Goal: Information Seeking & Learning: Learn about a topic

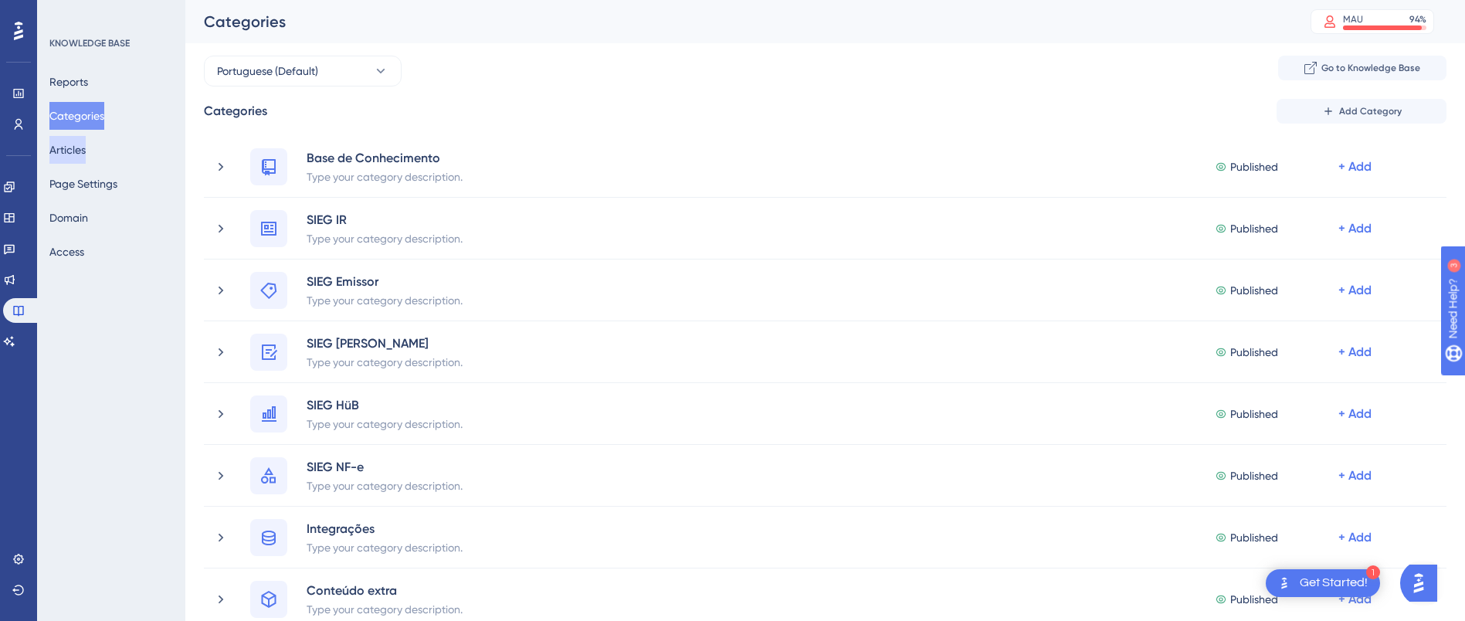
click at [79, 148] on button "Articles" at bounding box center [67, 150] width 36 height 28
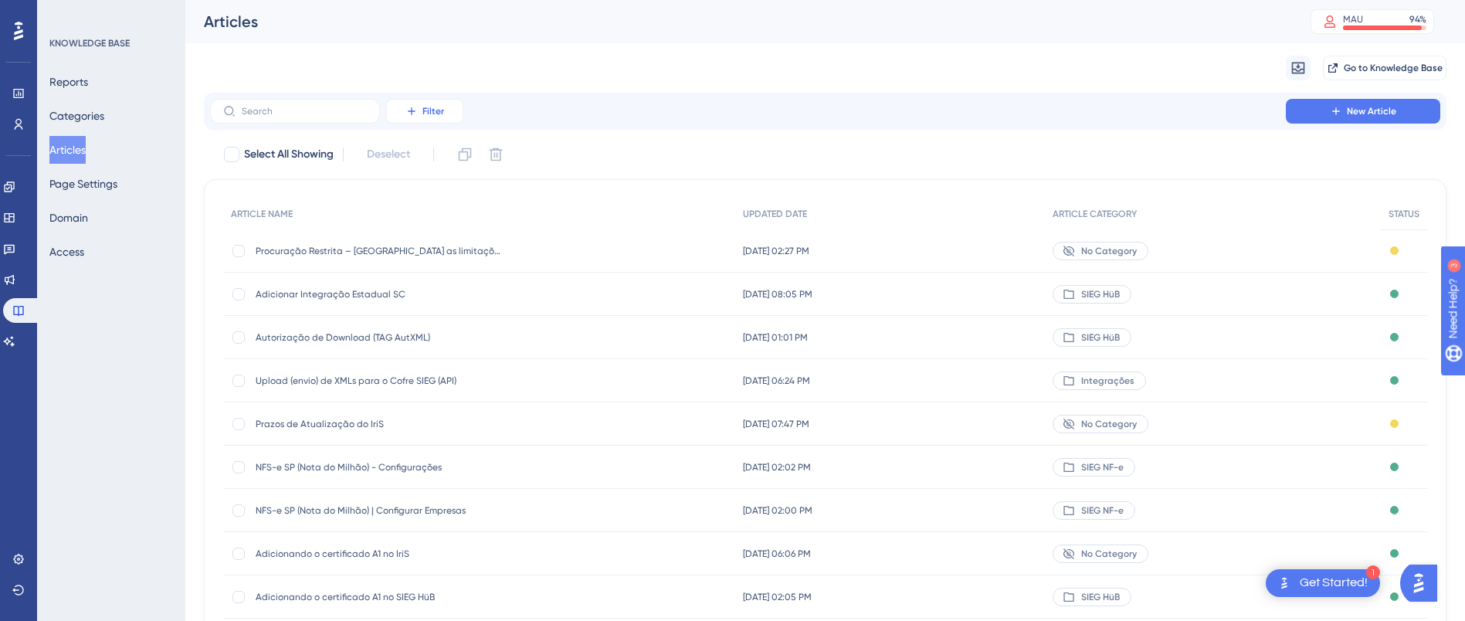
click at [456, 115] on button "Filter" at bounding box center [424, 111] width 77 height 25
click at [422, 242] on span "Category" at bounding box center [432, 248] width 47 height 19
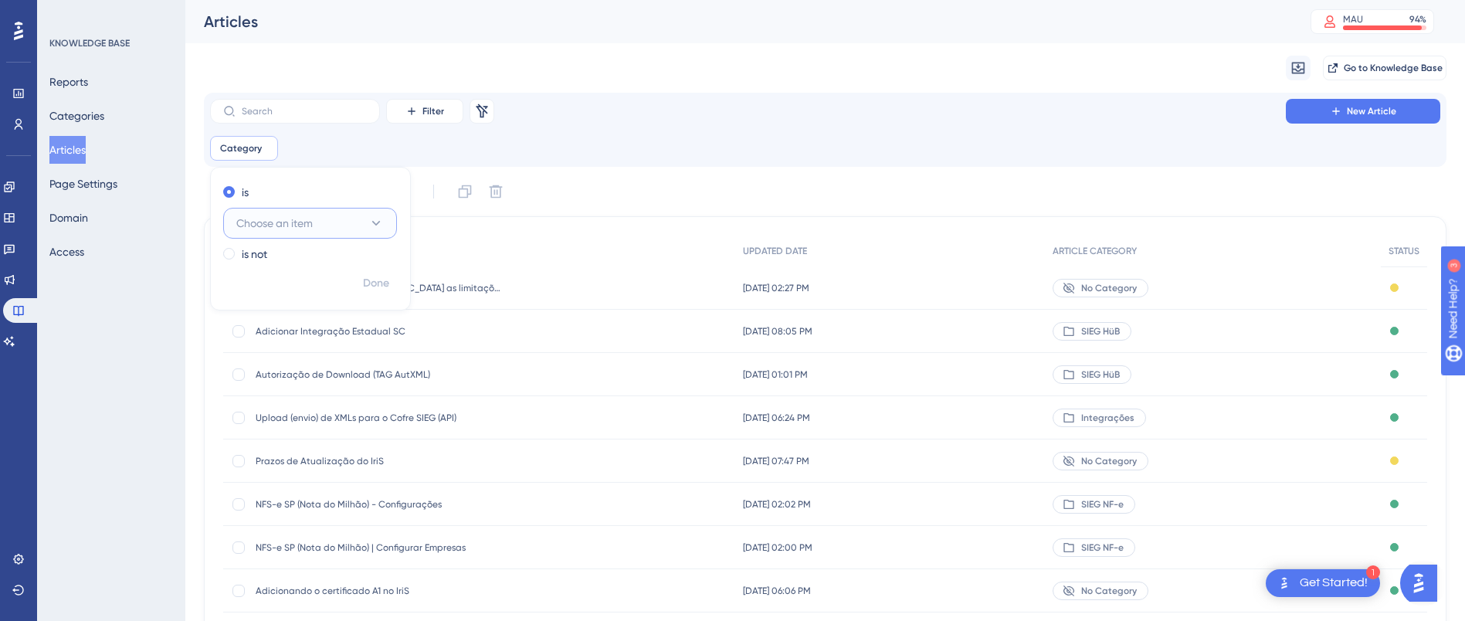
click at [347, 222] on button "Choose an item" at bounding box center [310, 223] width 174 height 31
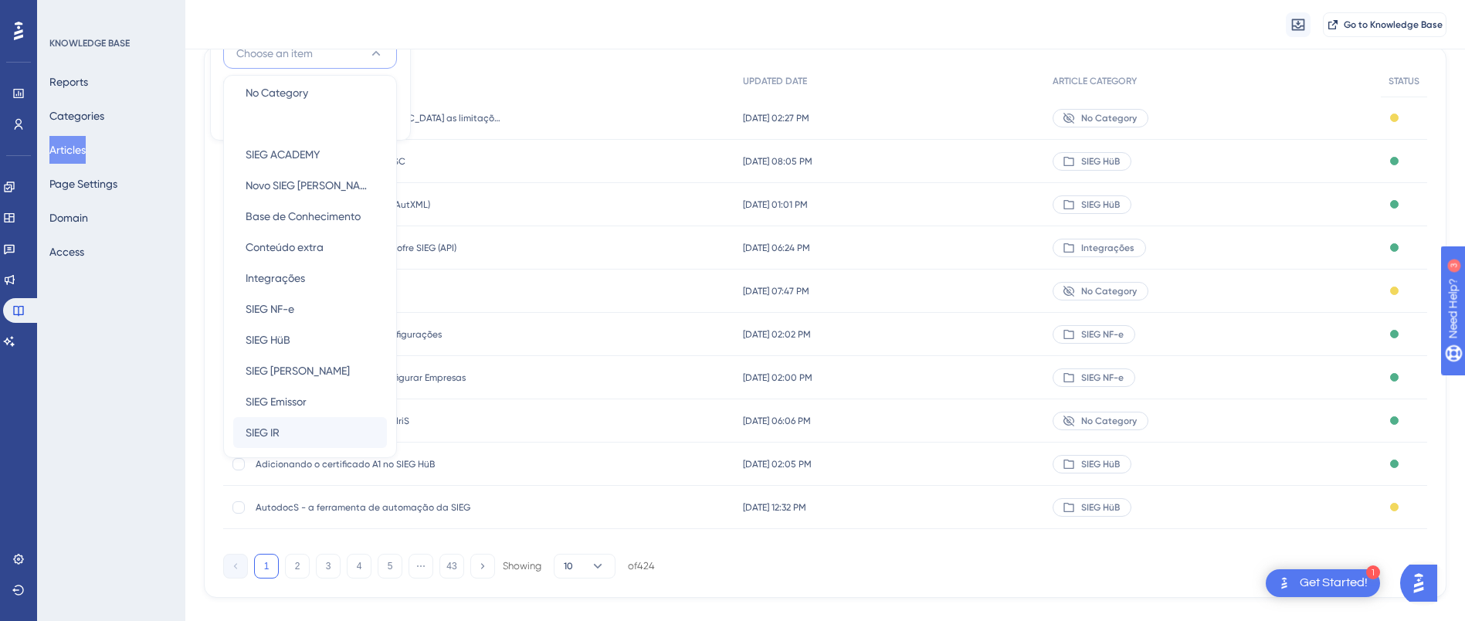
scroll to position [202, 0]
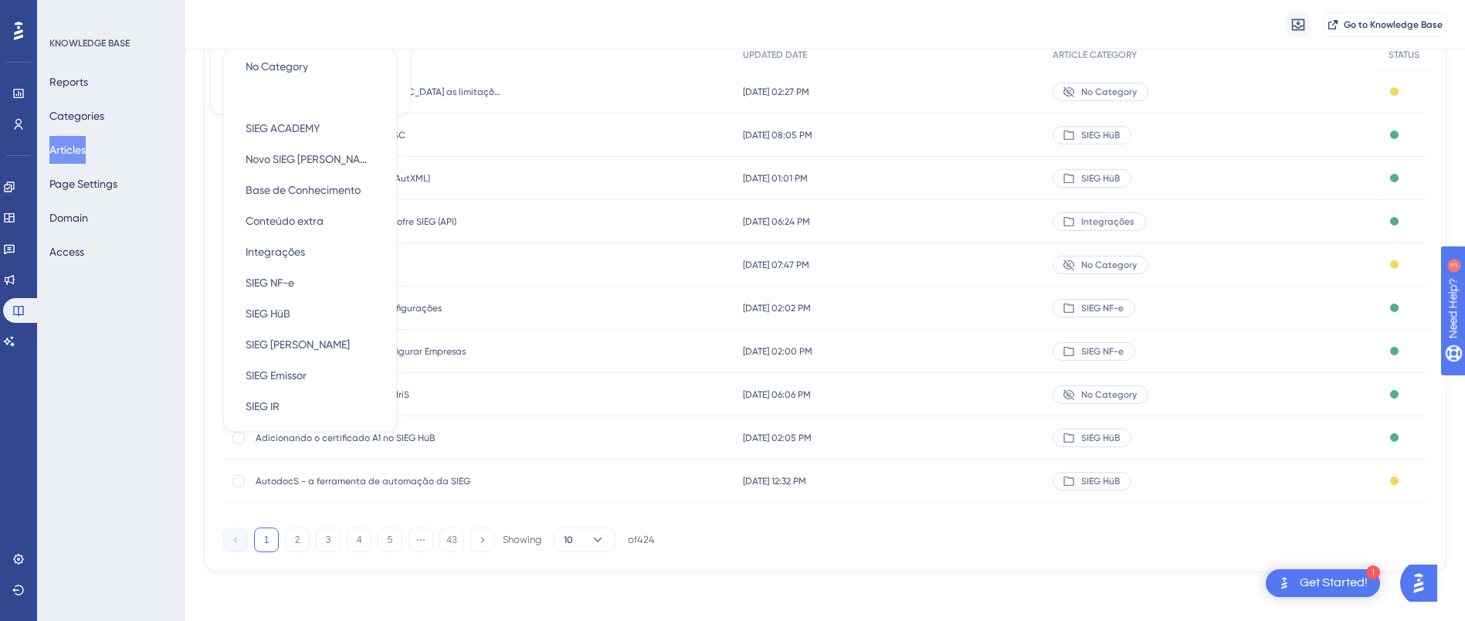
click at [513, 25] on div "Migrate from Go to Knowledge Base" at bounding box center [825, 24] width 1280 height 49
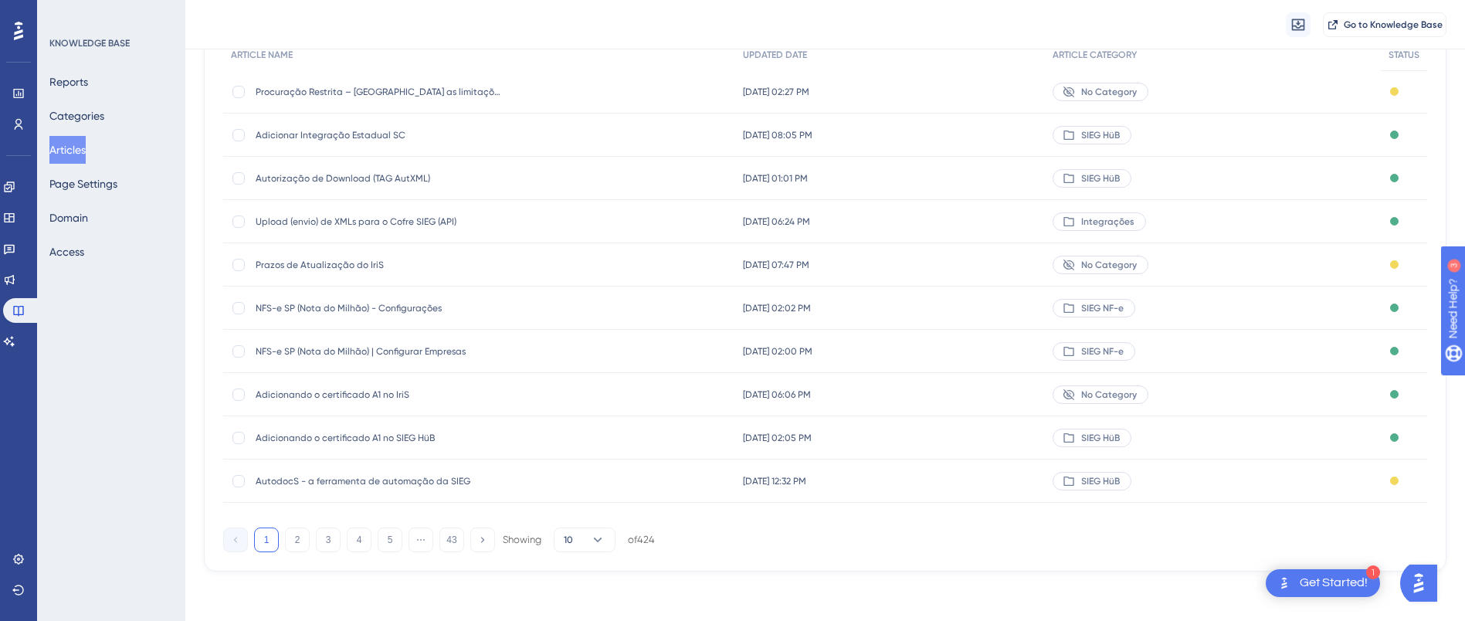
scroll to position [165, 0]
click at [17, 558] on icon at bounding box center [18, 559] width 12 height 12
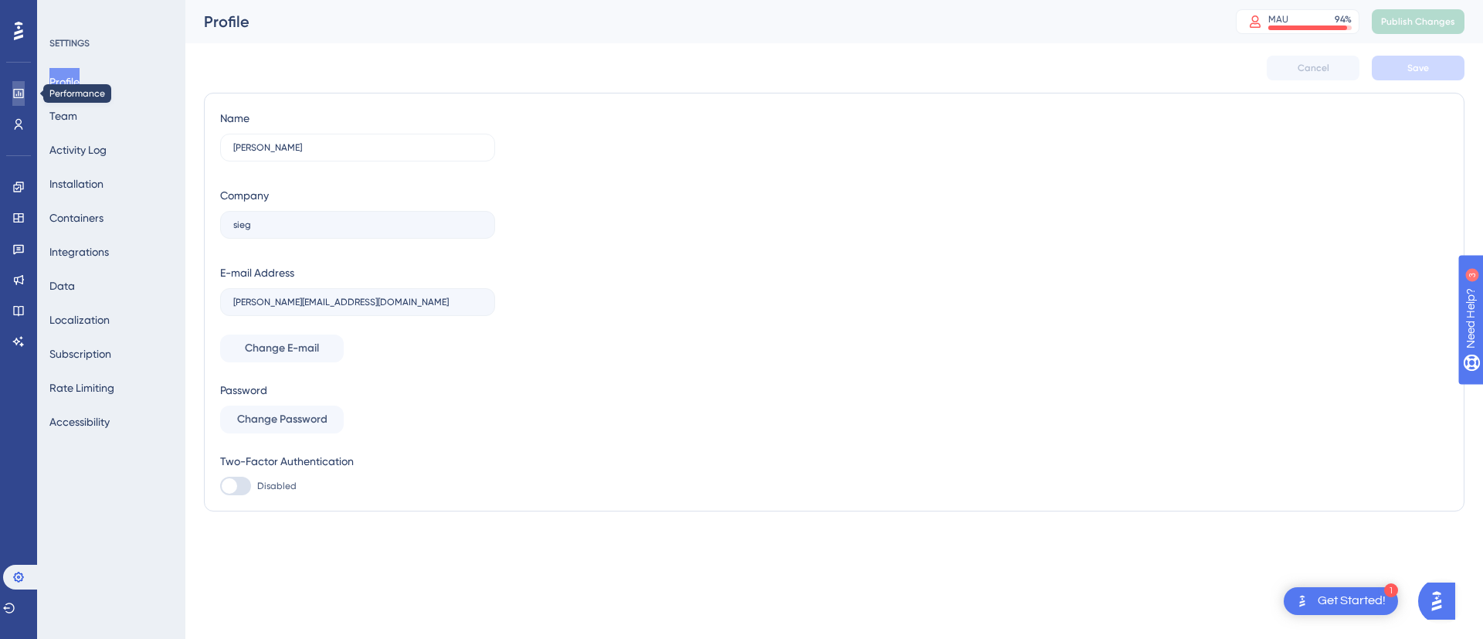
click at [16, 87] on icon at bounding box center [18, 93] width 12 height 12
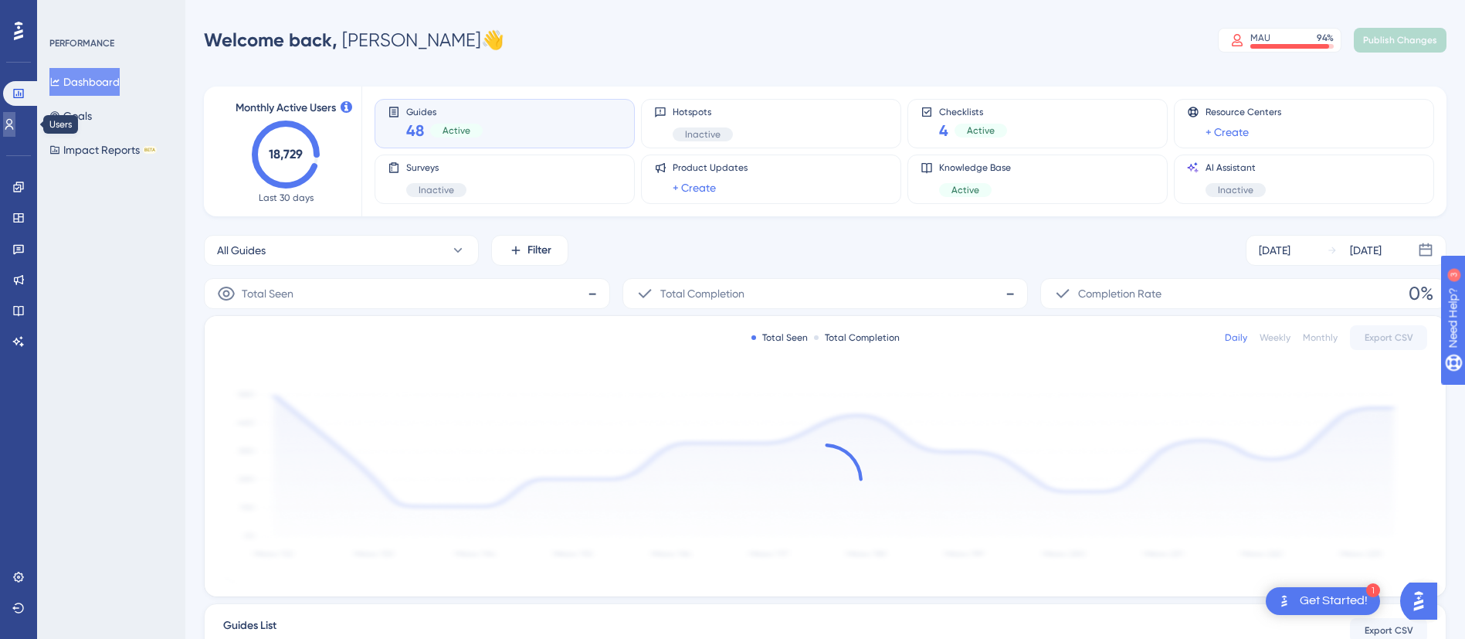
click at [15, 134] on link at bounding box center [9, 124] width 12 height 25
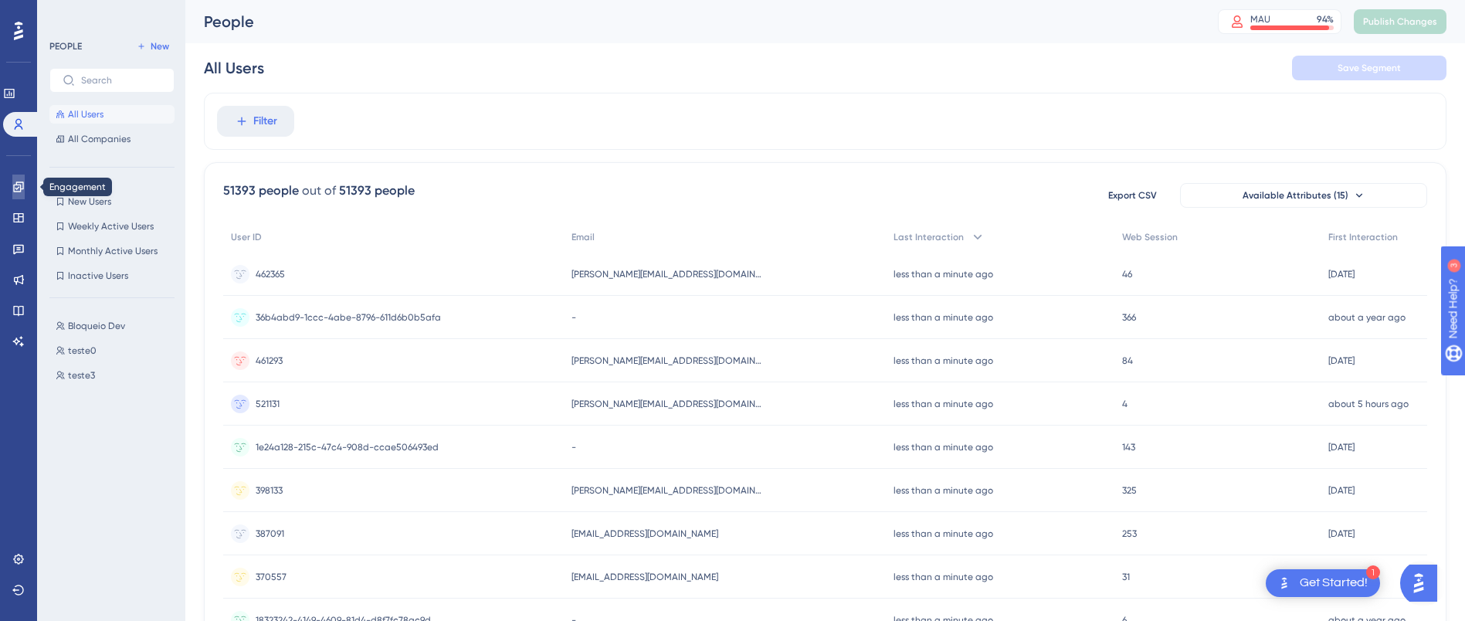
click at [22, 191] on icon at bounding box center [18, 187] width 12 height 12
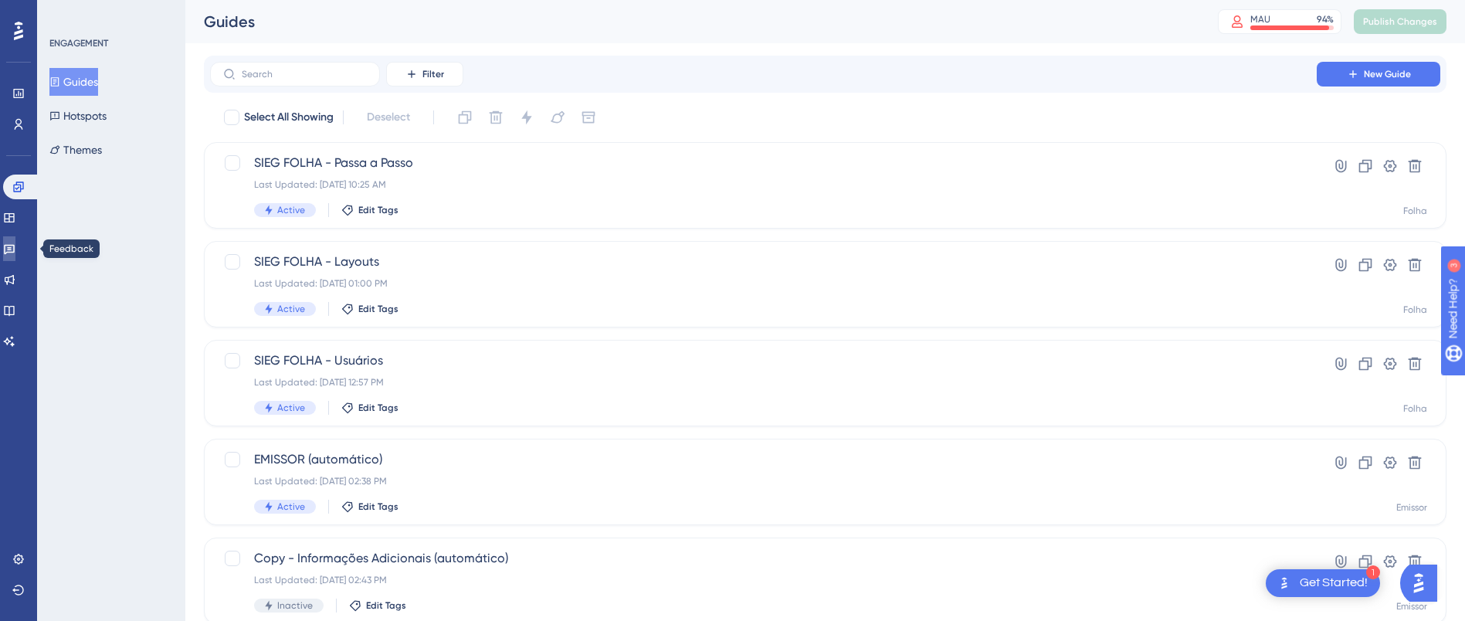
click at [15, 243] on icon at bounding box center [9, 248] width 12 height 12
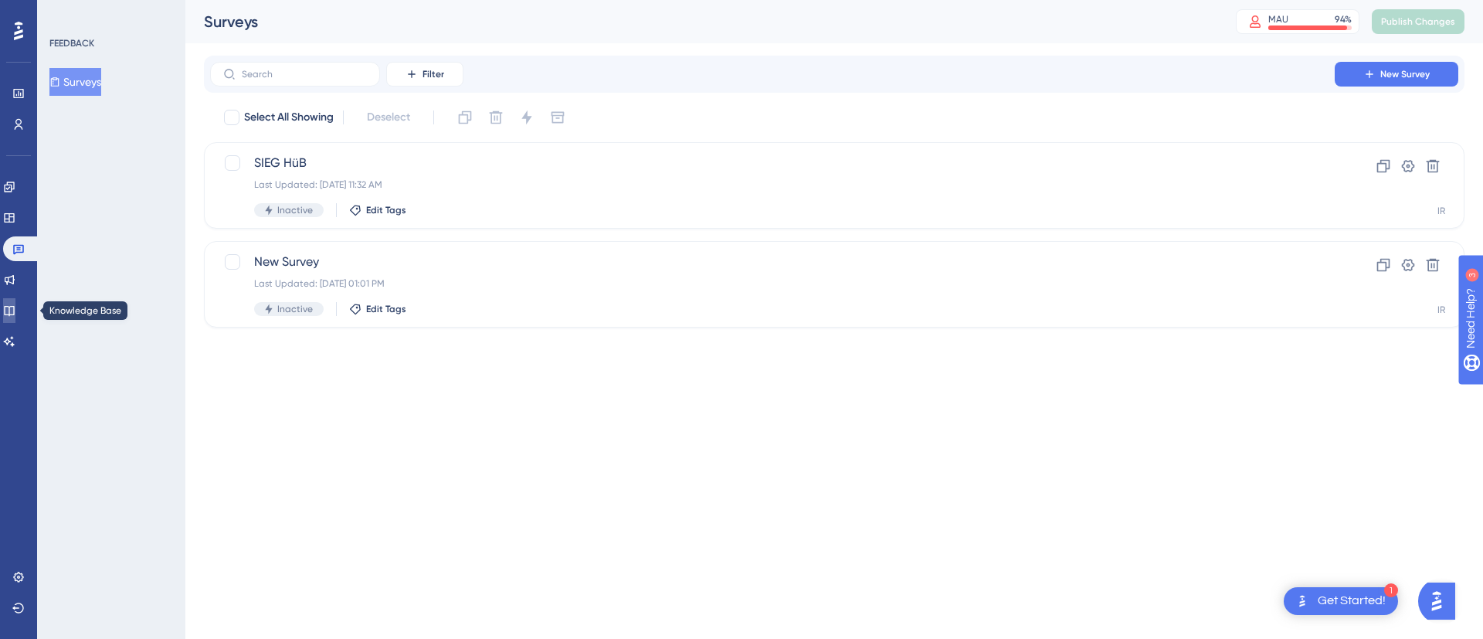
click at [15, 305] on icon at bounding box center [9, 310] width 12 height 12
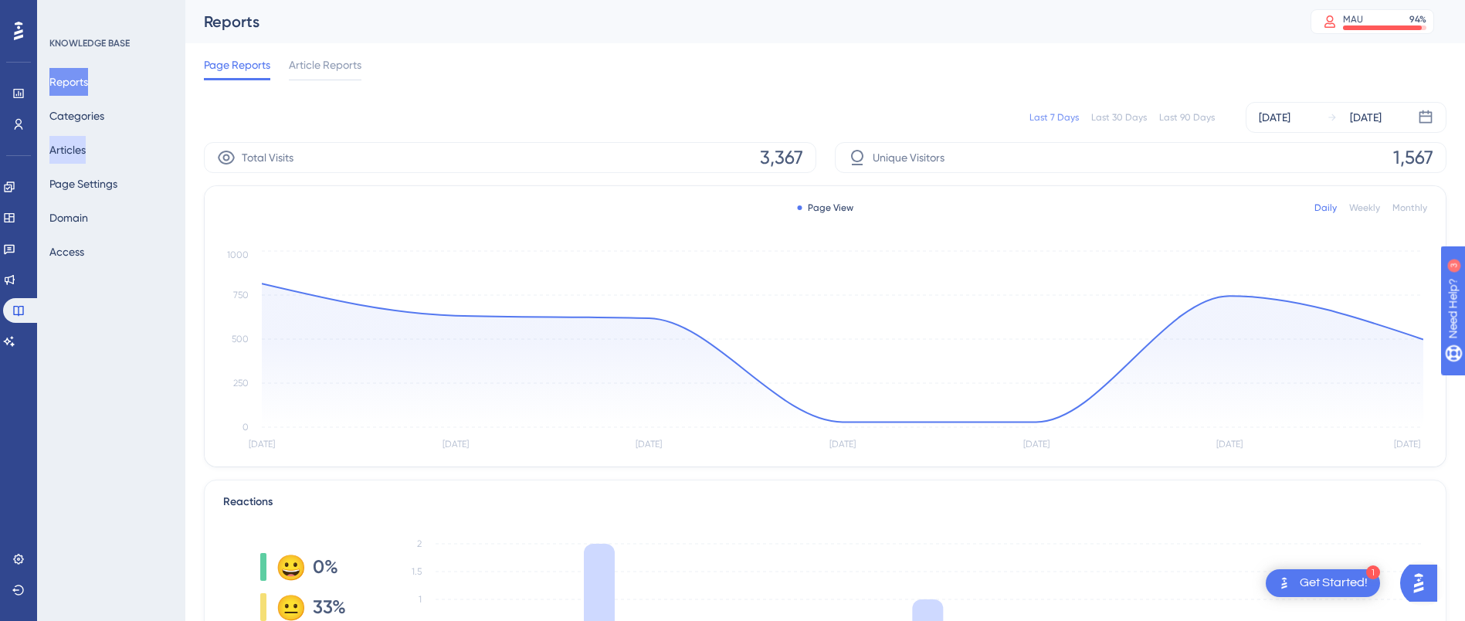
click at [86, 151] on button "Articles" at bounding box center [67, 150] width 36 height 28
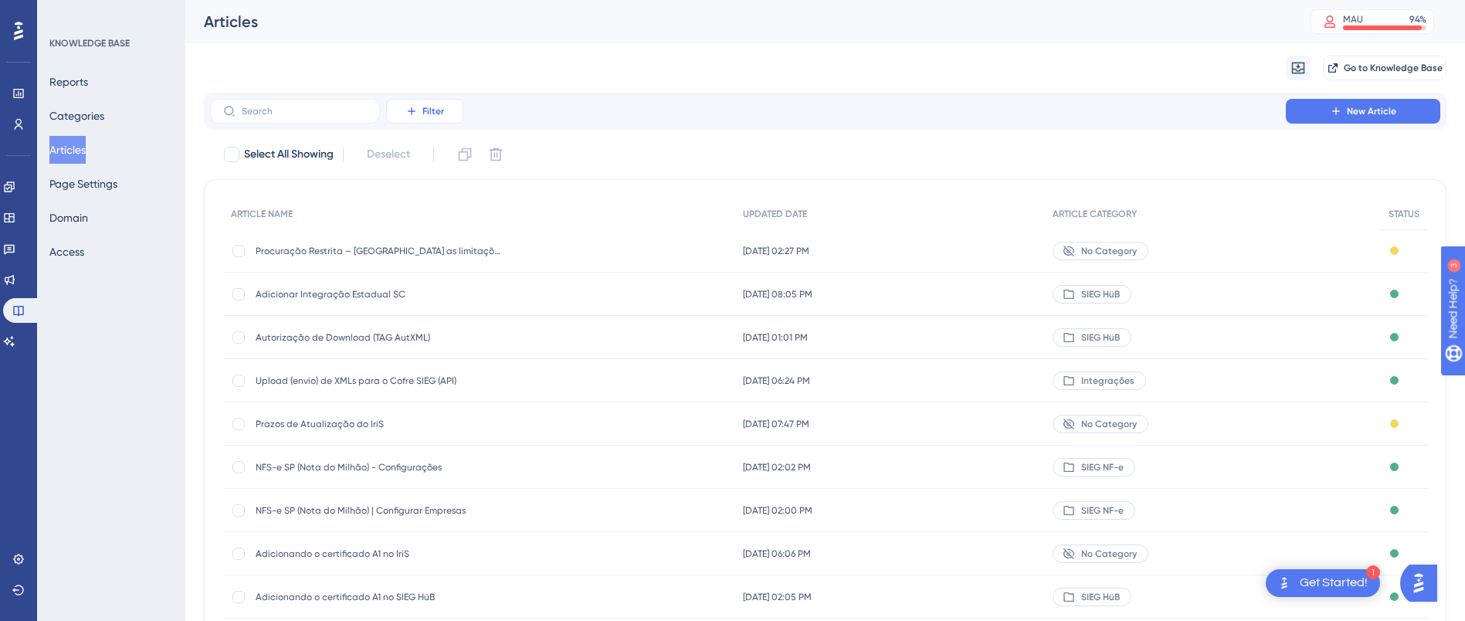
click at [431, 114] on span "Filter" at bounding box center [433, 111] width 22 height 12
click at [1102, 299] on span "SIEG HüB" at bounding box center [1100, 294] width 39 height 12
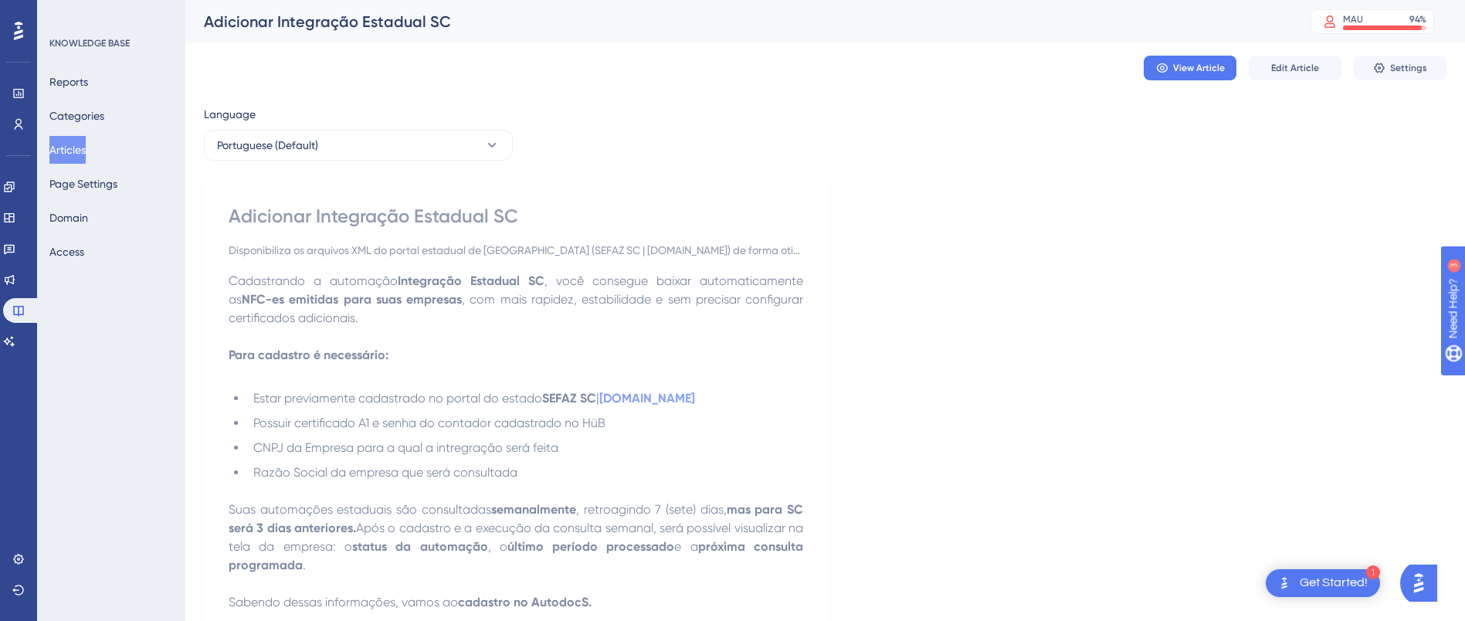
click at [84, 142] on button "Articles" at bounding box center [67, 150] width 36 height 28
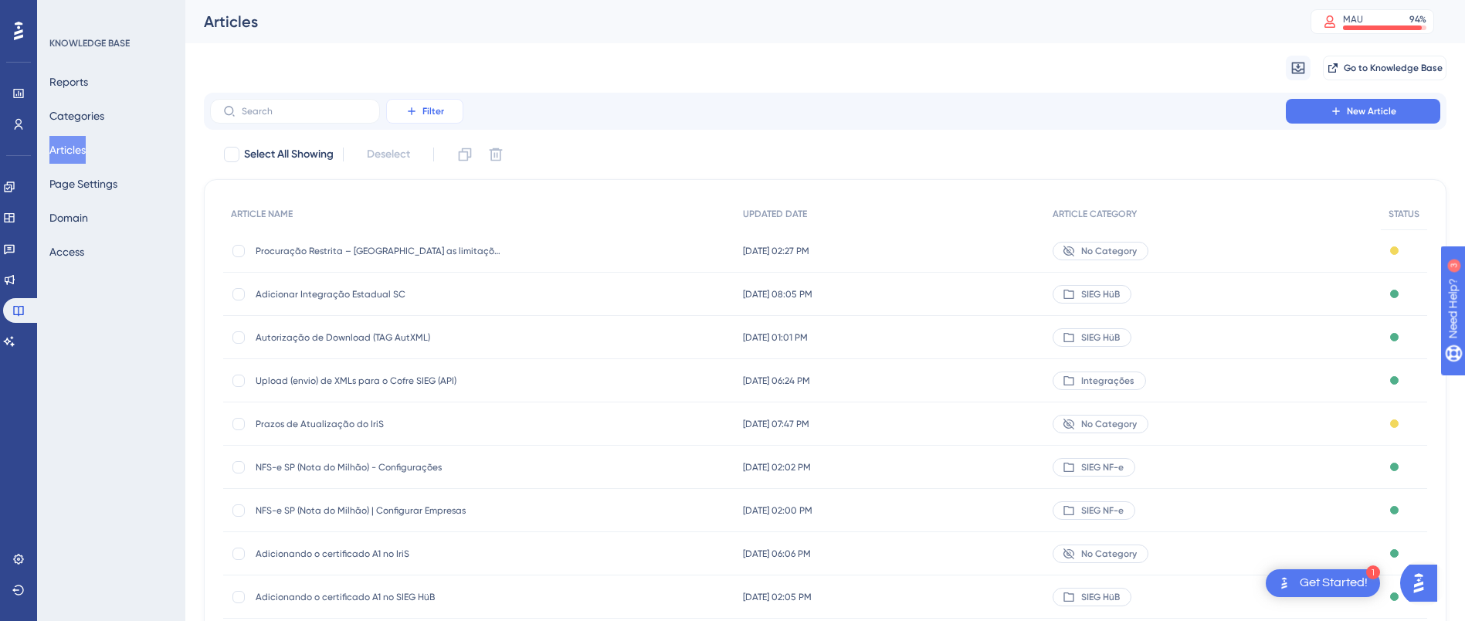
click at [413, 105] on icon at bounding box center [411, 111] width 12 height 12
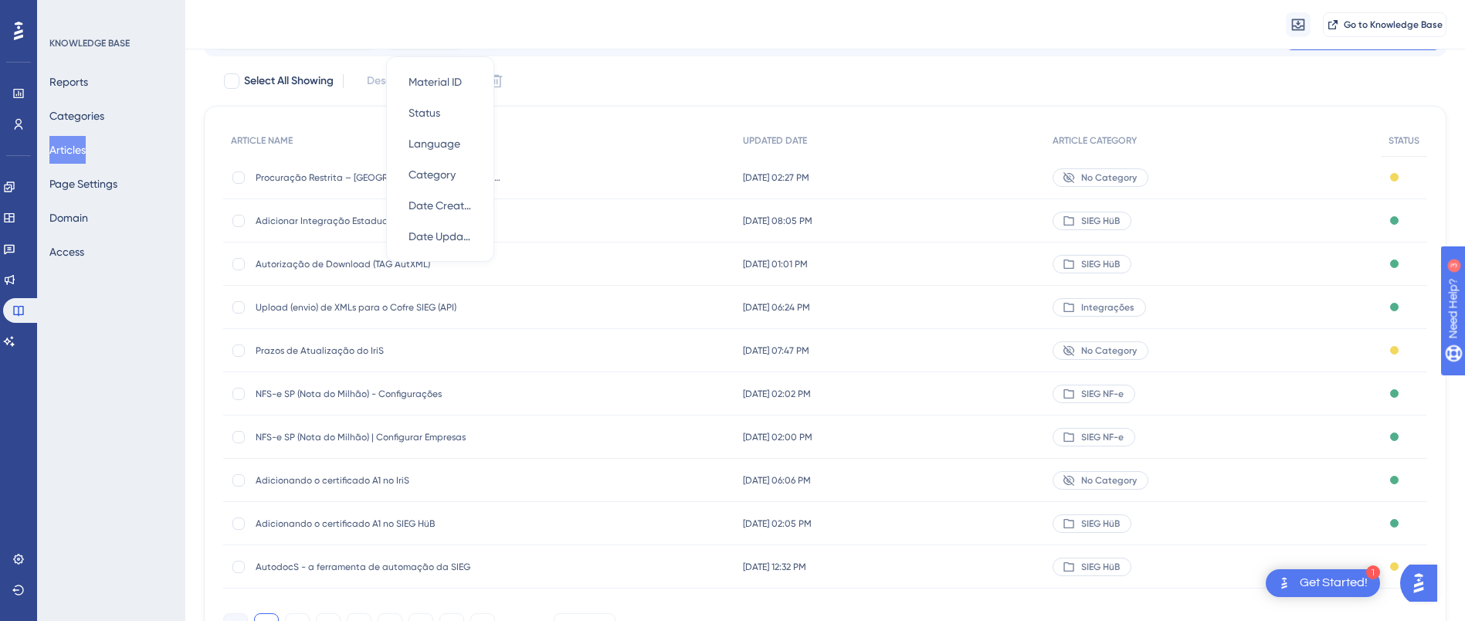
scroll to position [165, 0]
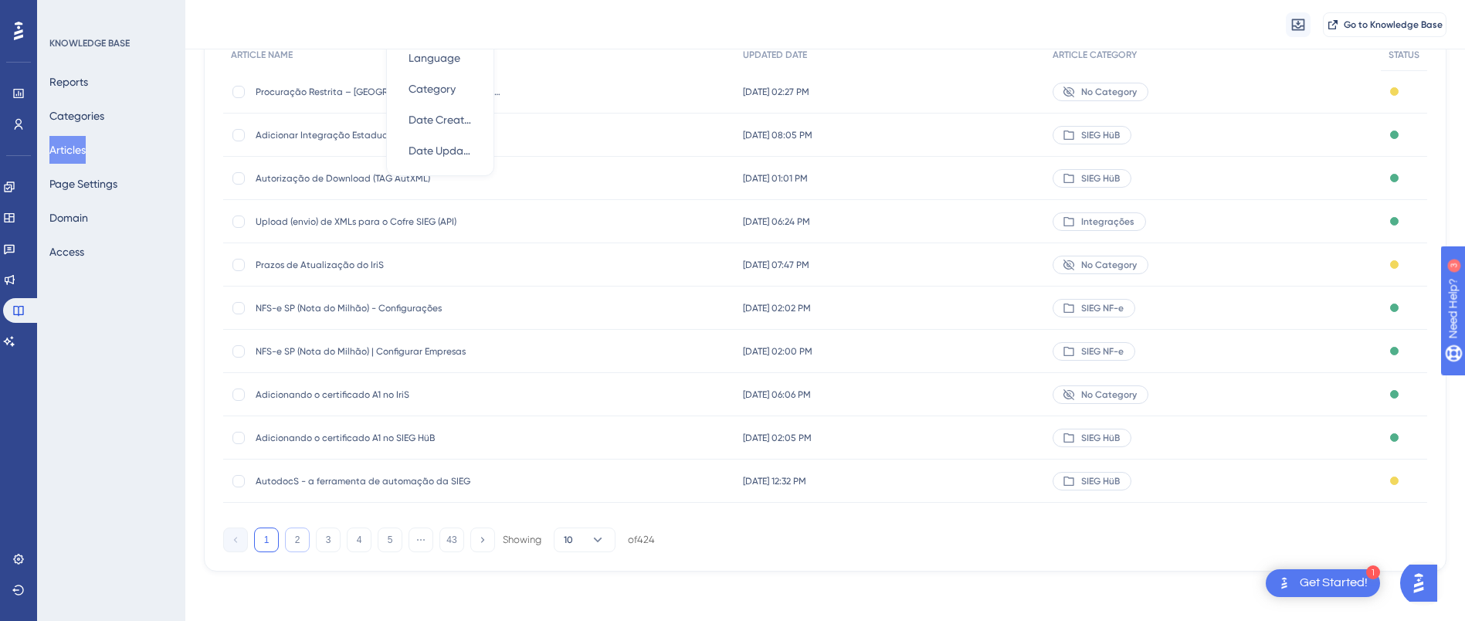
click at [291, 538] on button "2" at bounding box center [297, 539] width 25 height 25
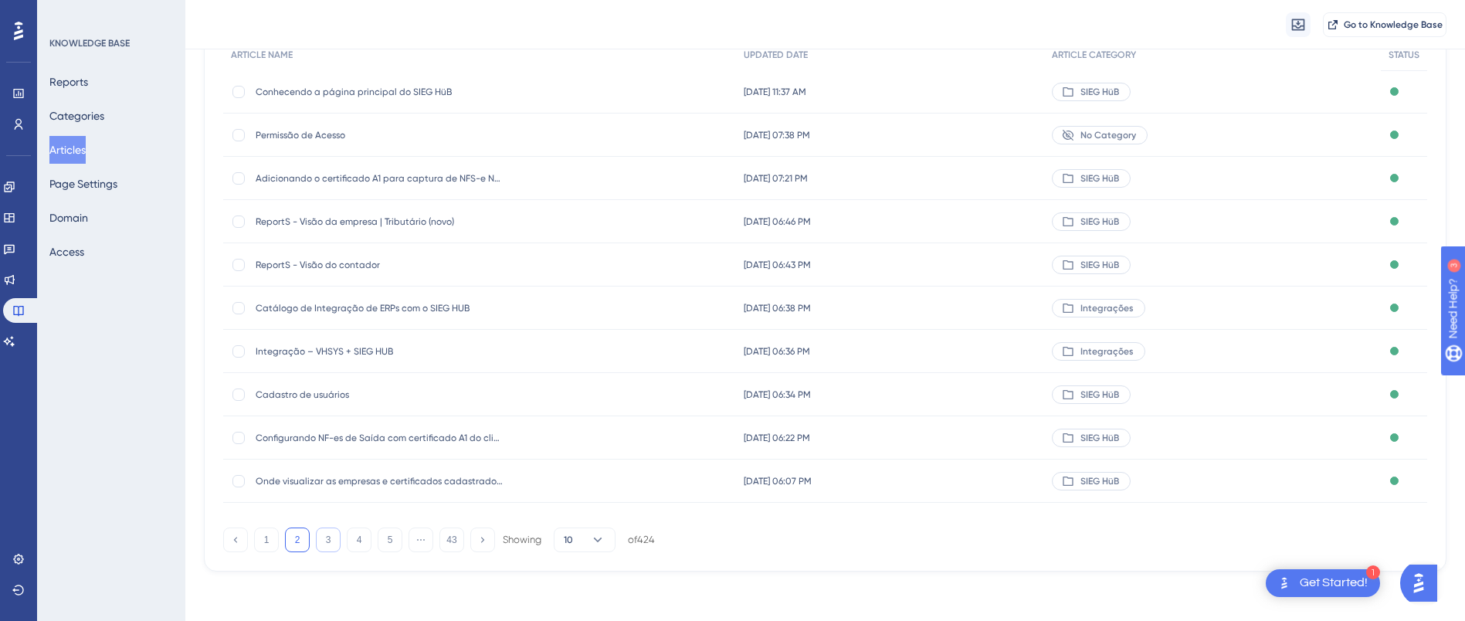
click at [333, 540] on button "3" at bounding box center [328, 539] width 25 height 25
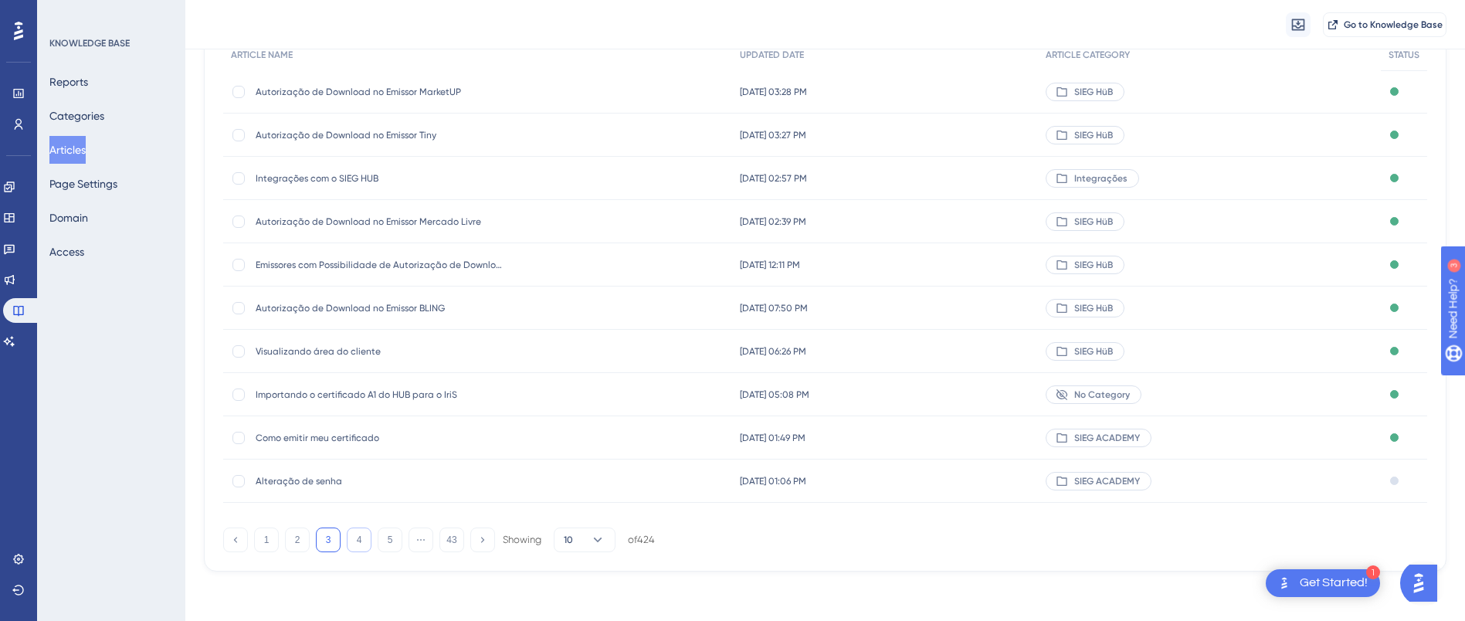
click at [364, 539] on button "4" at bounding box center [359, 539] width 25 height 25
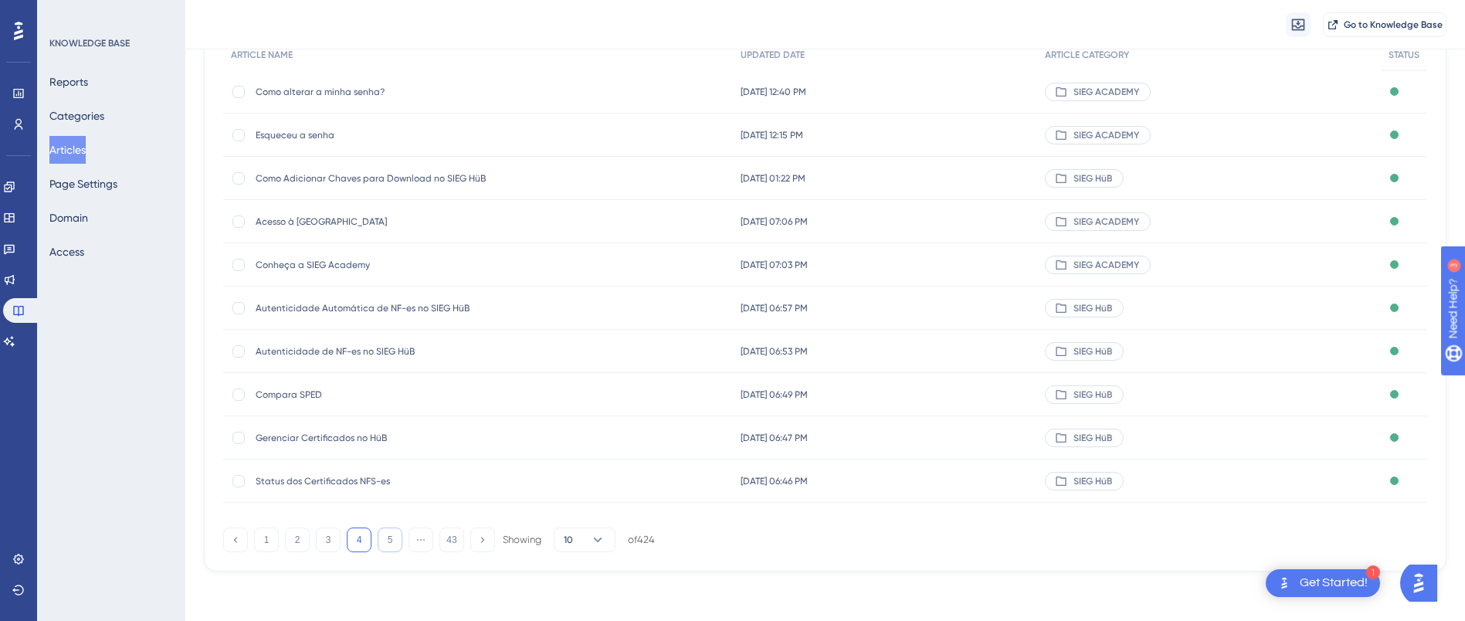
click at [392, 545] on button "5" at bounding box center [390, 539] width 25 height 25
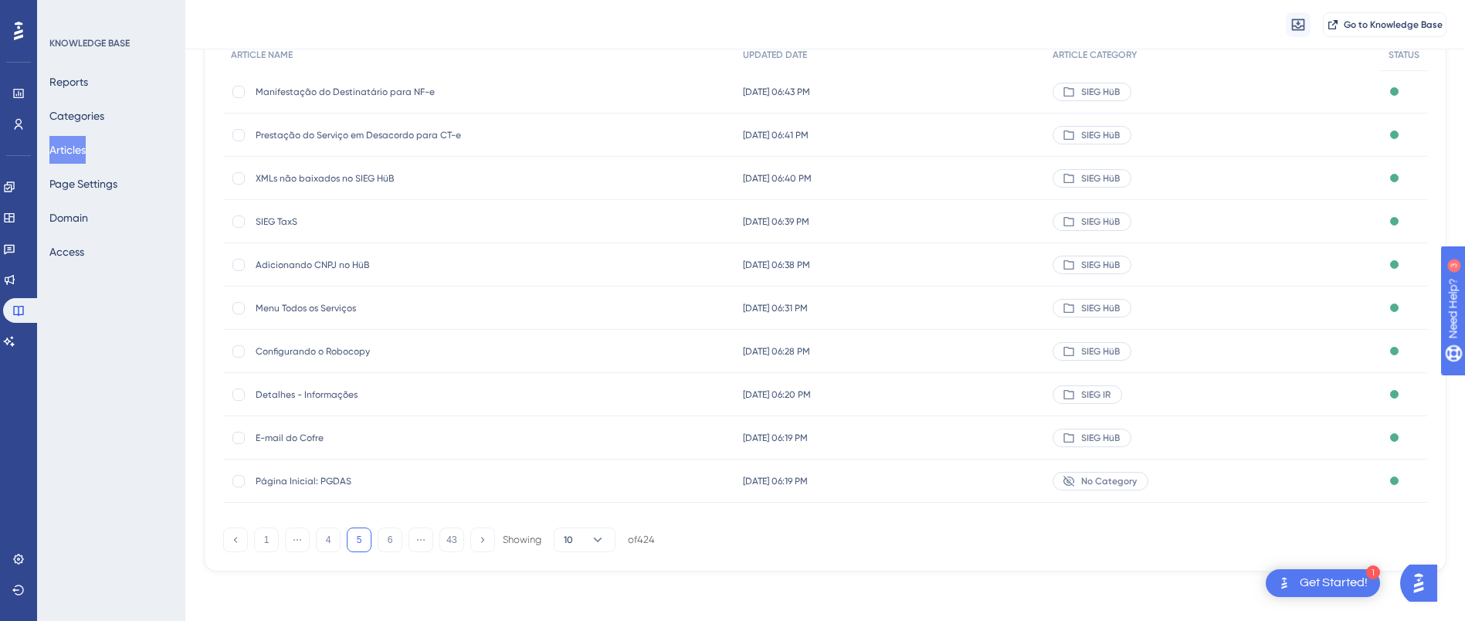
click at [1335, 486] on div "No Category" at bounding box center [1213, 480] width 336 height 43
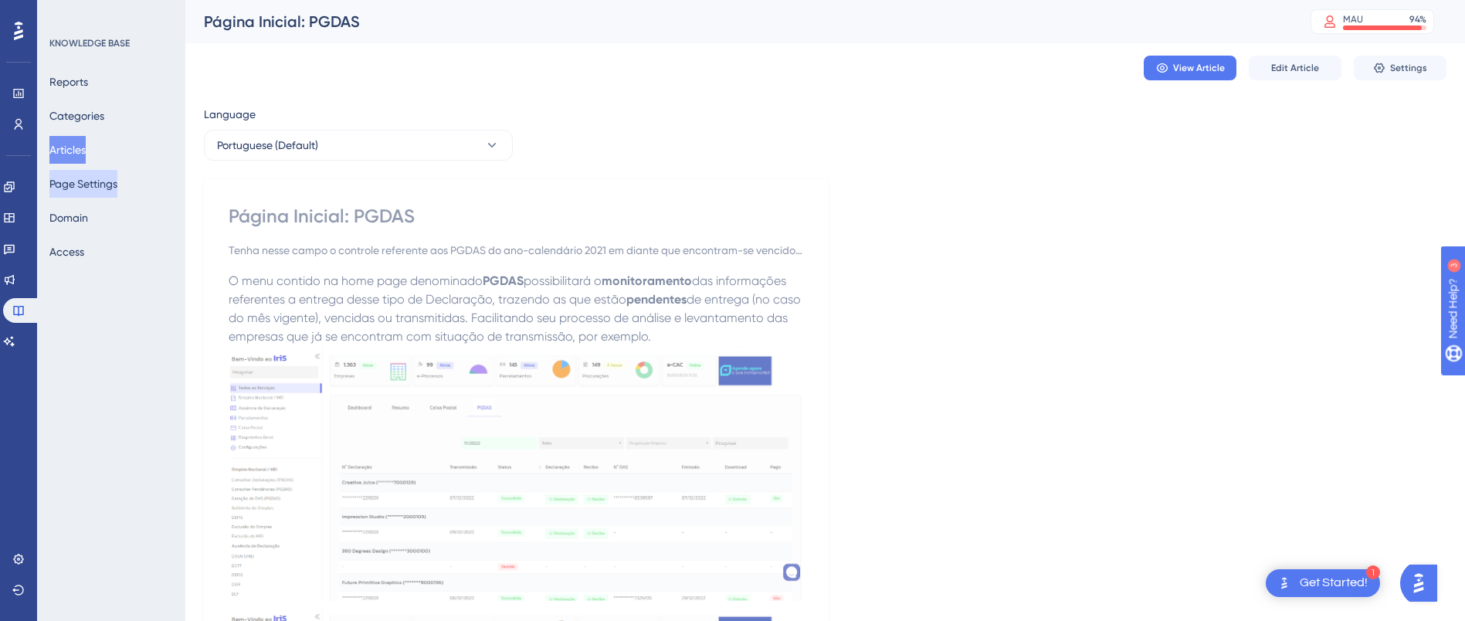
click at [74, 181] on button "Page Settings" at bounding box center [83, 184] width 68 height 28
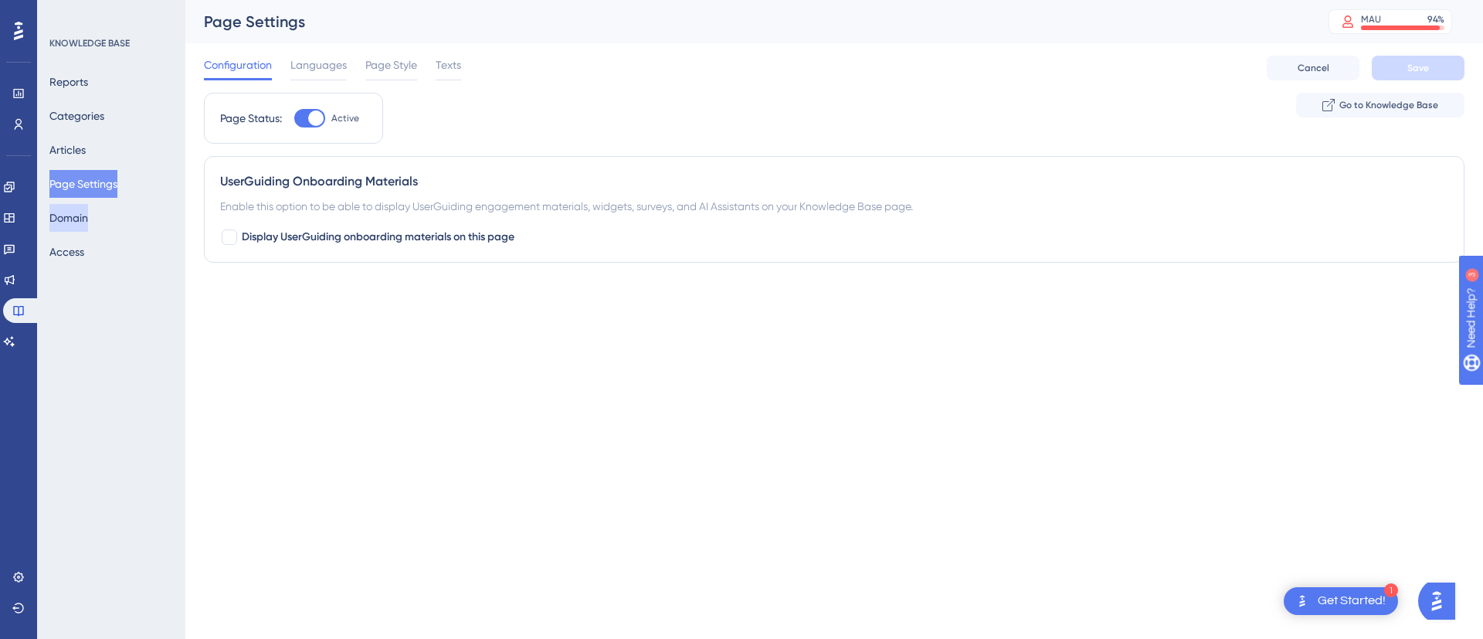
click at [88, 222] on button "Domain" at bounding box center [68, 218] width 39 height 28
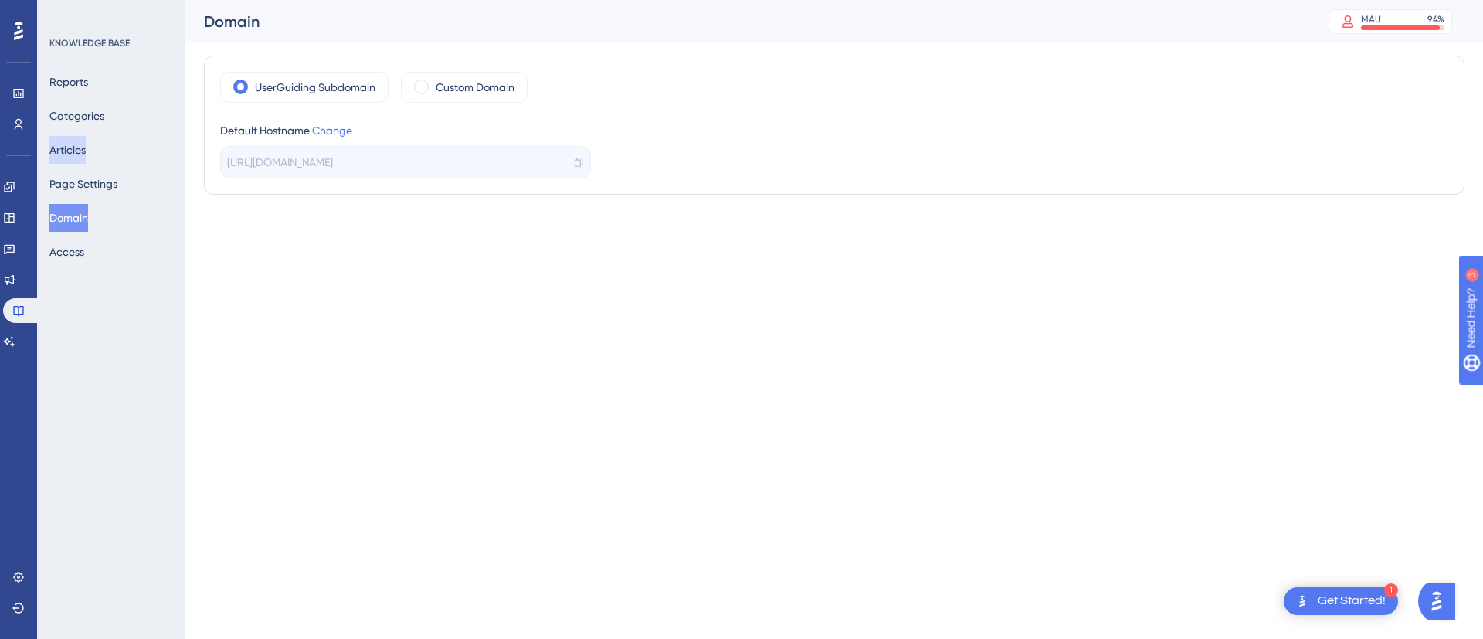
click at [86, 151] on button "Articles" at bounding box center [67, 150] width 36 height 28
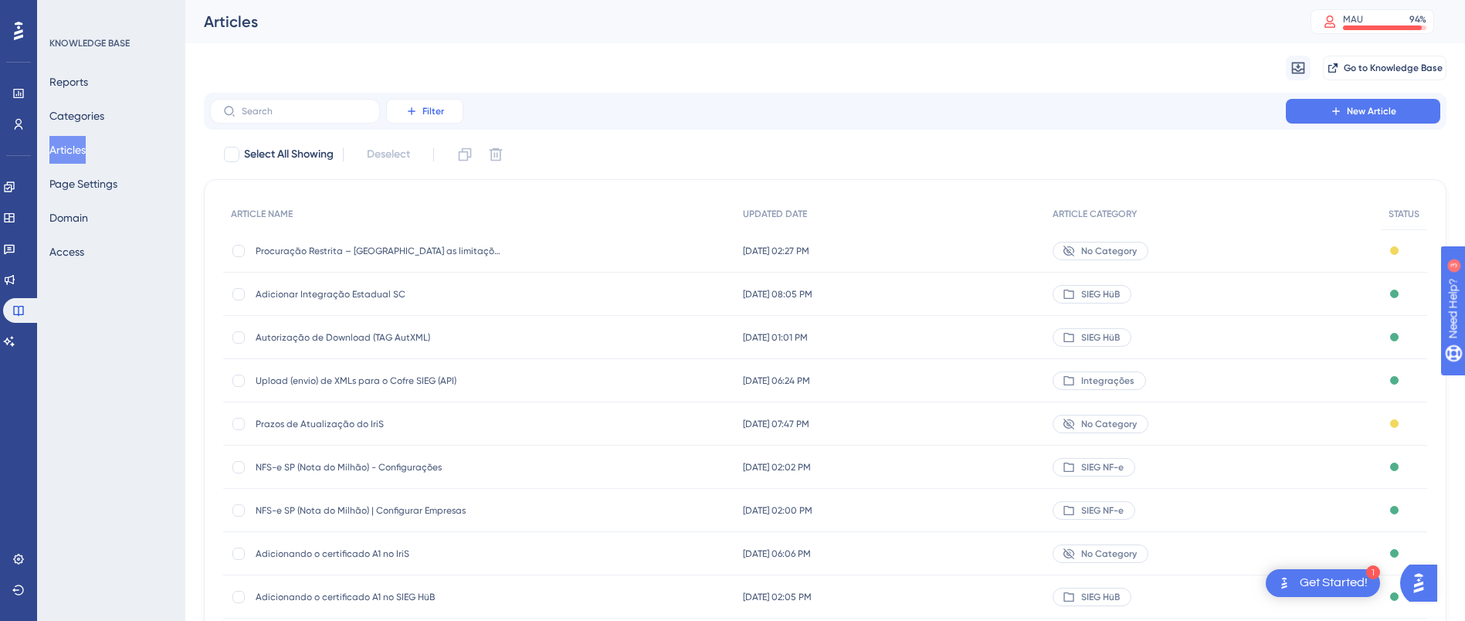
click at [412, 109] on icon at bounding box center [411, 110] width 7 height 7
click at [422, 186] on span "Status" at bounding box center [425, 186] width 32 height 19
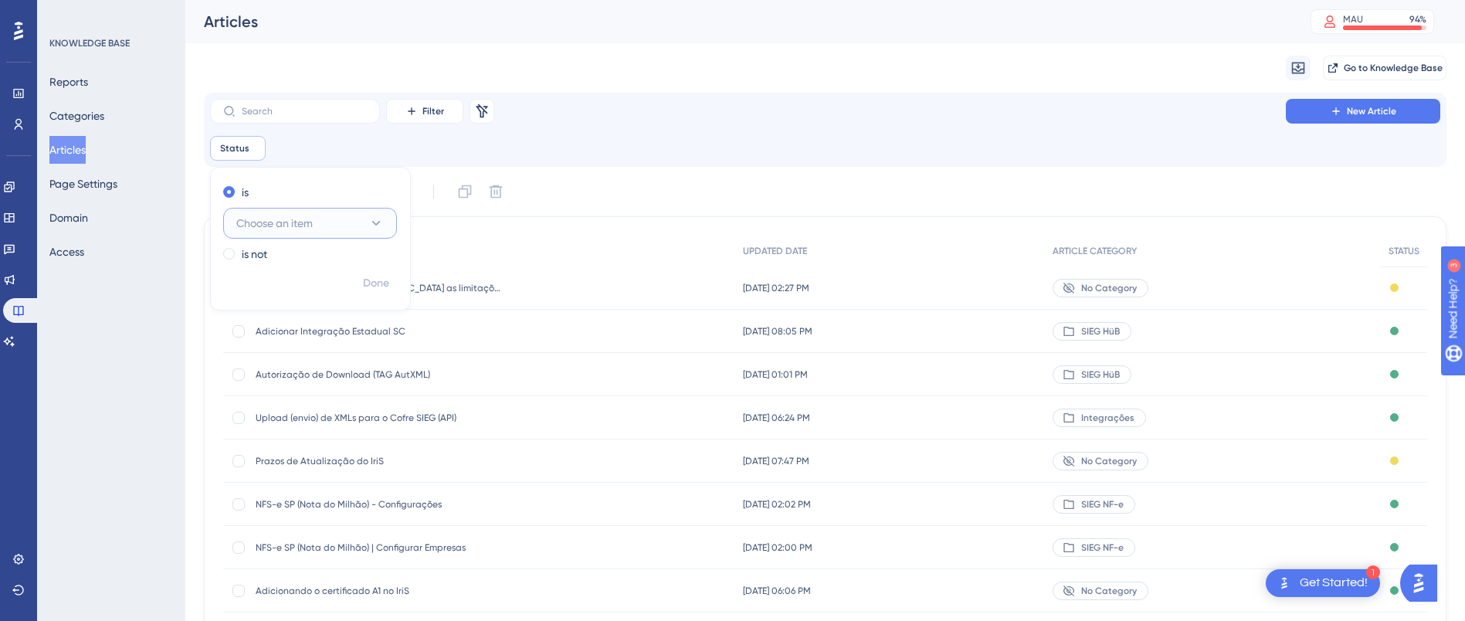
click at [381, 222] on icon at bounding box center [375, 222] width 15 height 15
click at [358, 186] on div "is" at bounding box center [307, 192] width 168 height 19
click at [438, 107] on span "Filter" at bounding box center [433, 111] width 22 height 12
click at [484, 110] on icon at bounding box center [482, 110] width 12 height 14
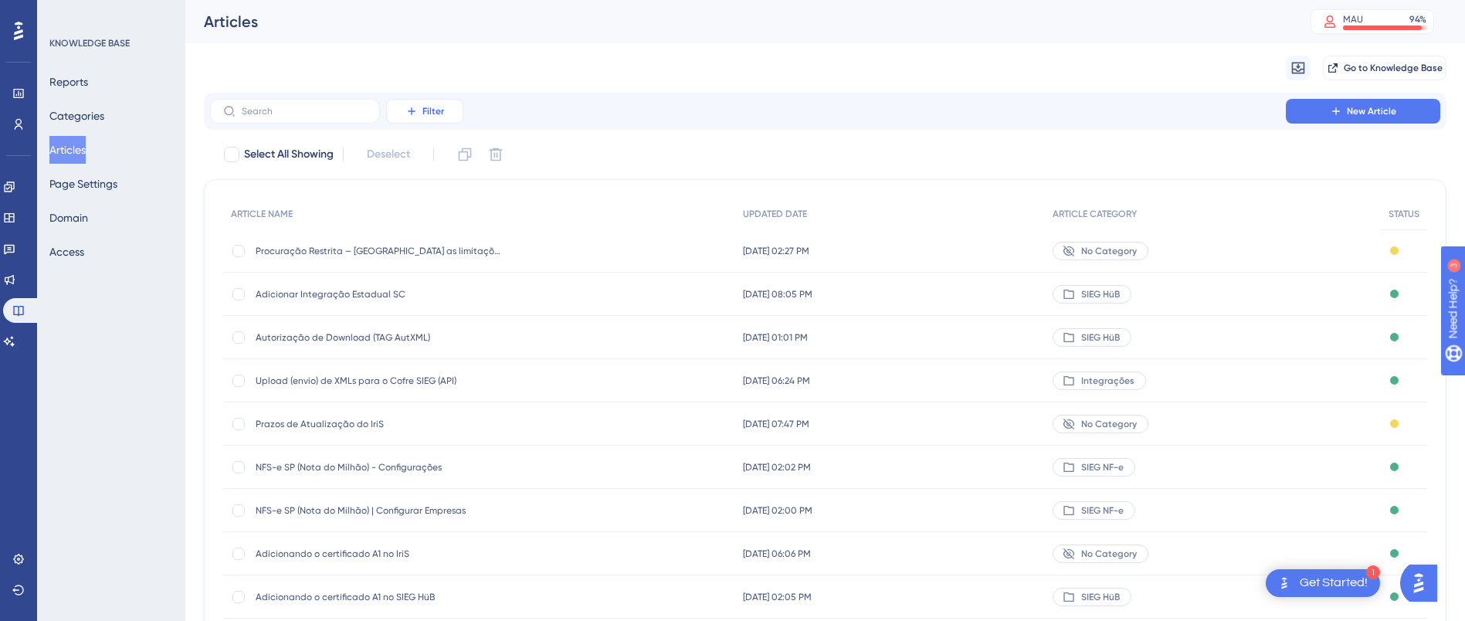
click at [422, 116] on span "Filter" at bounding box center [433, 111] width 22 height 12
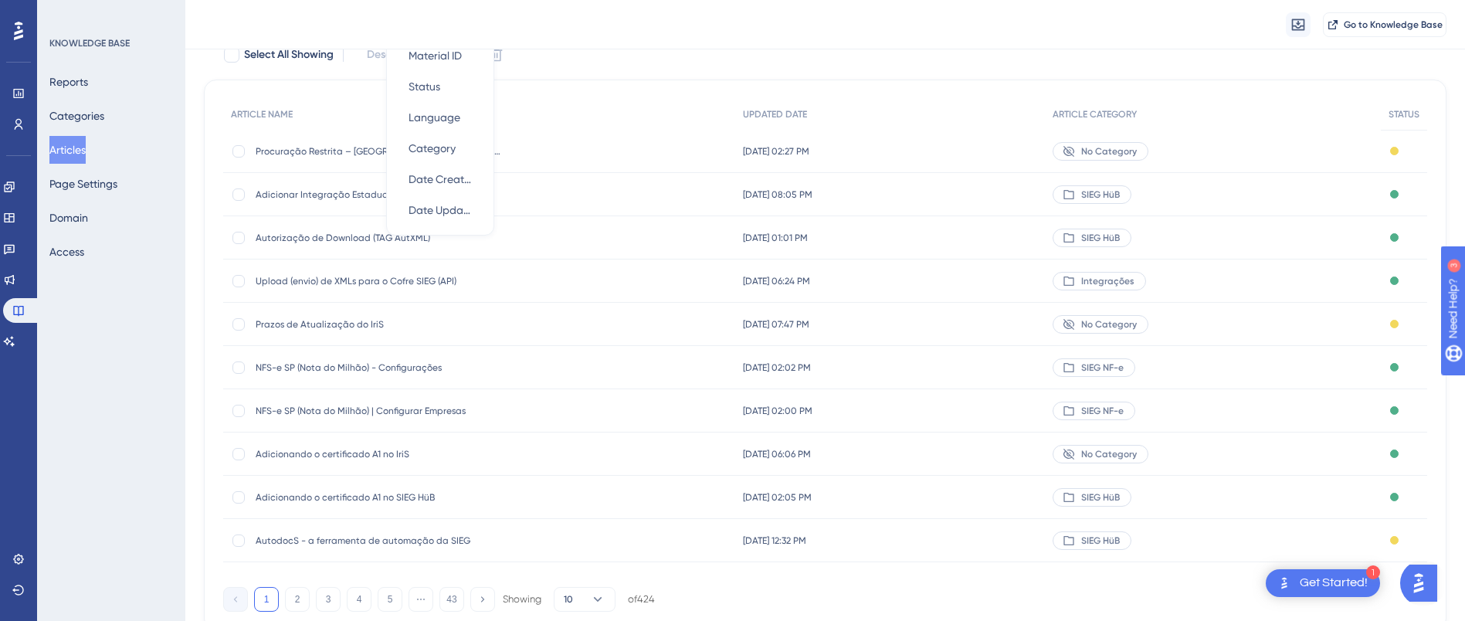
scroll to position [165, 0]
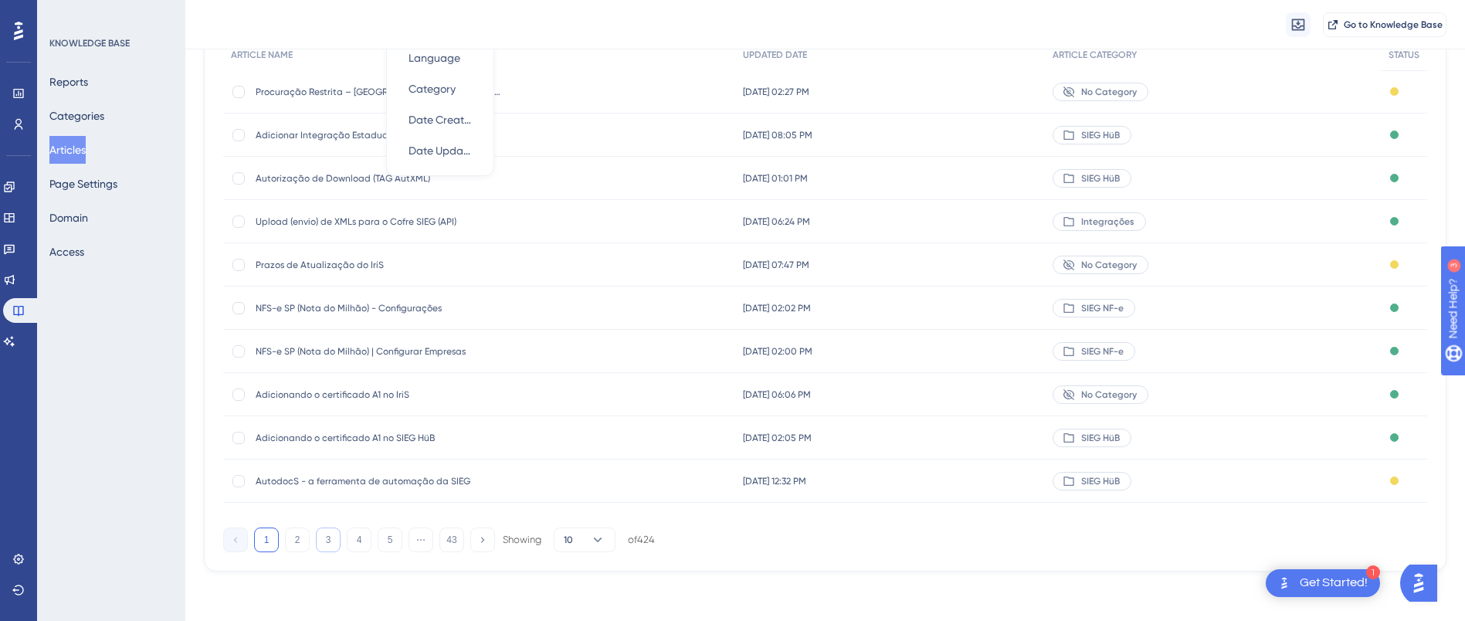
click at [321, 534] on button "3" at bounding box center [328, 539] width 25 height 25
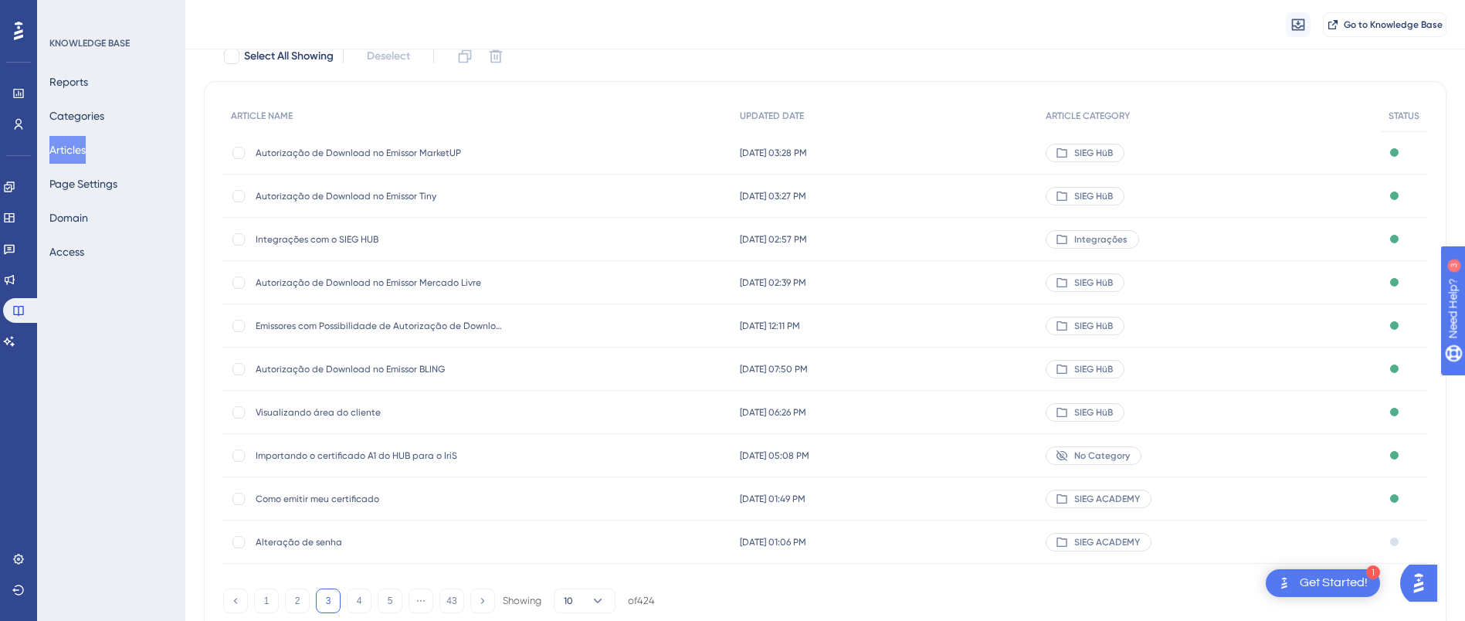
scroll to position [159, 0]
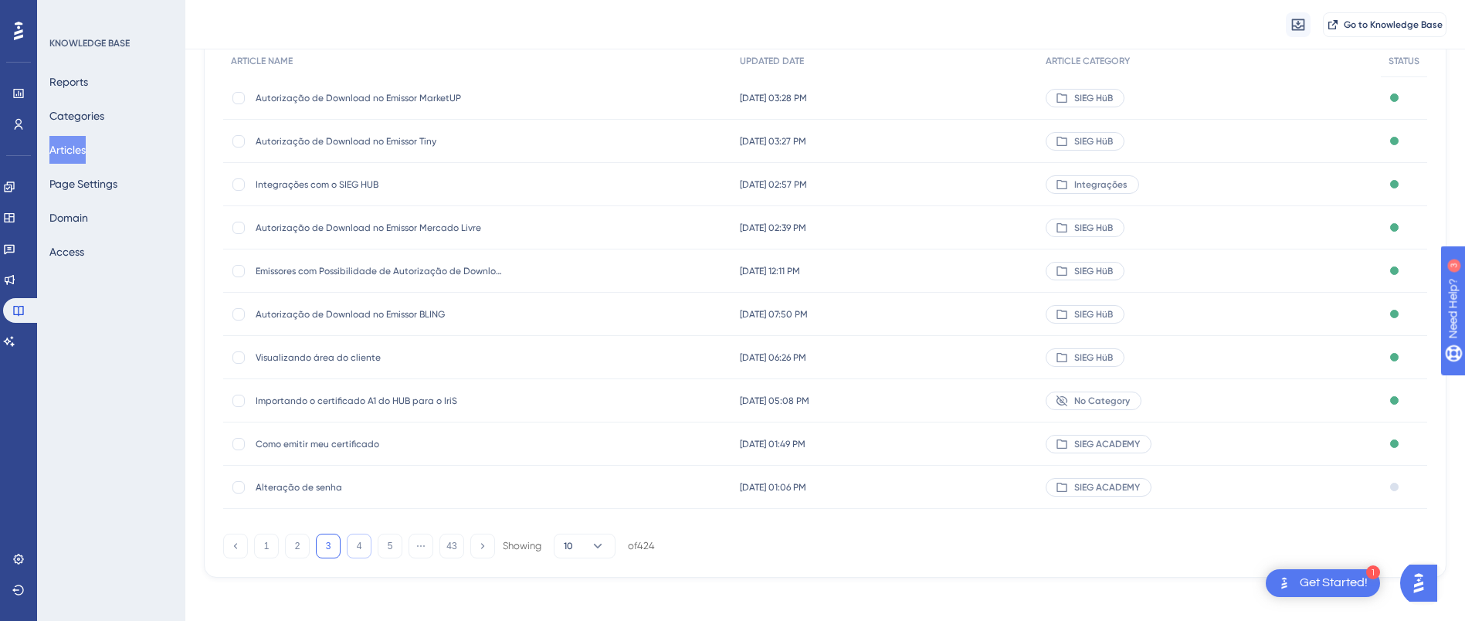
click at [356, 548] on button "4" at bounding box center [359, 546] width 25 height 25
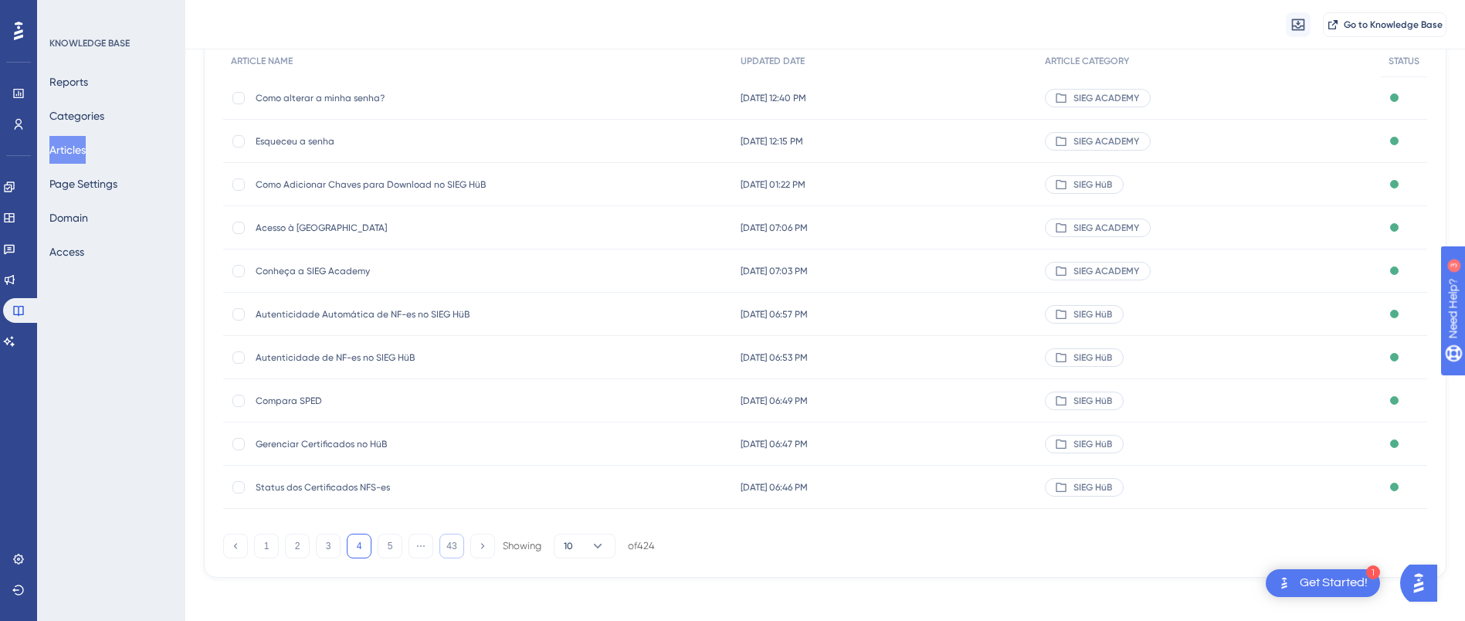
click at [453, 548] on button "43" at bounding box center [451, 546] width 25 height 25
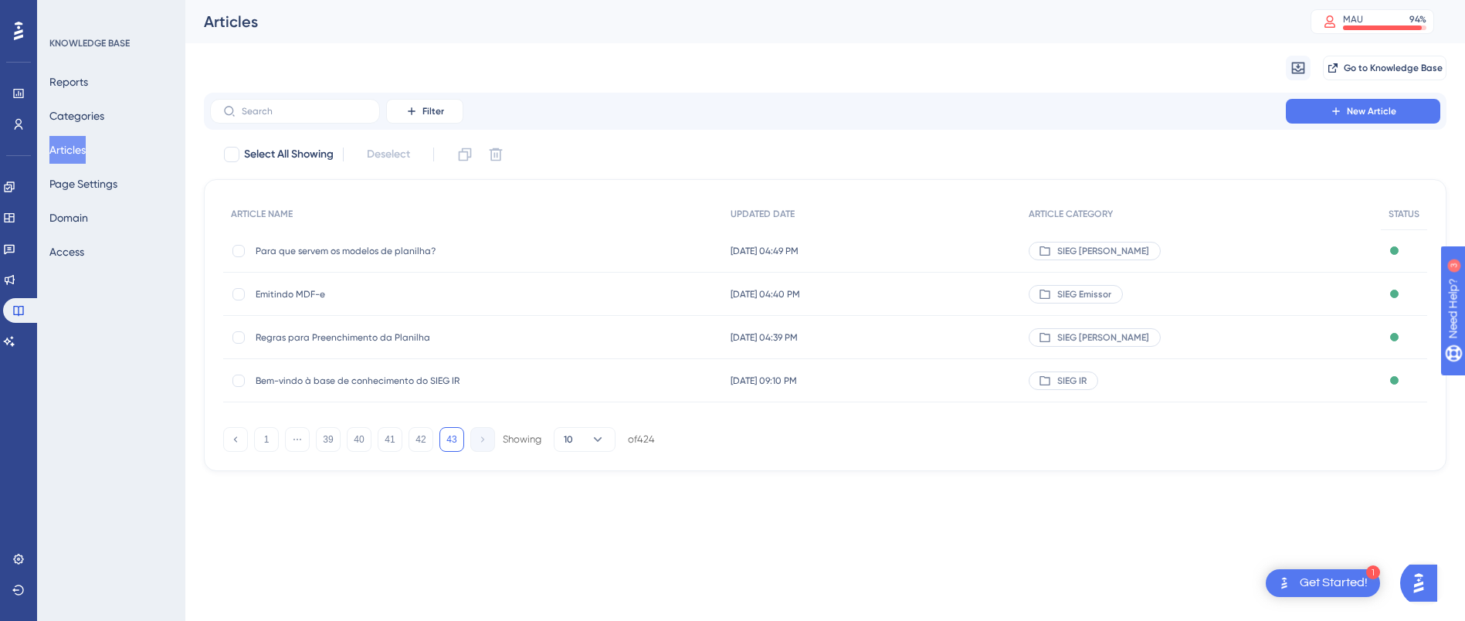
scroll to position [0, 0]
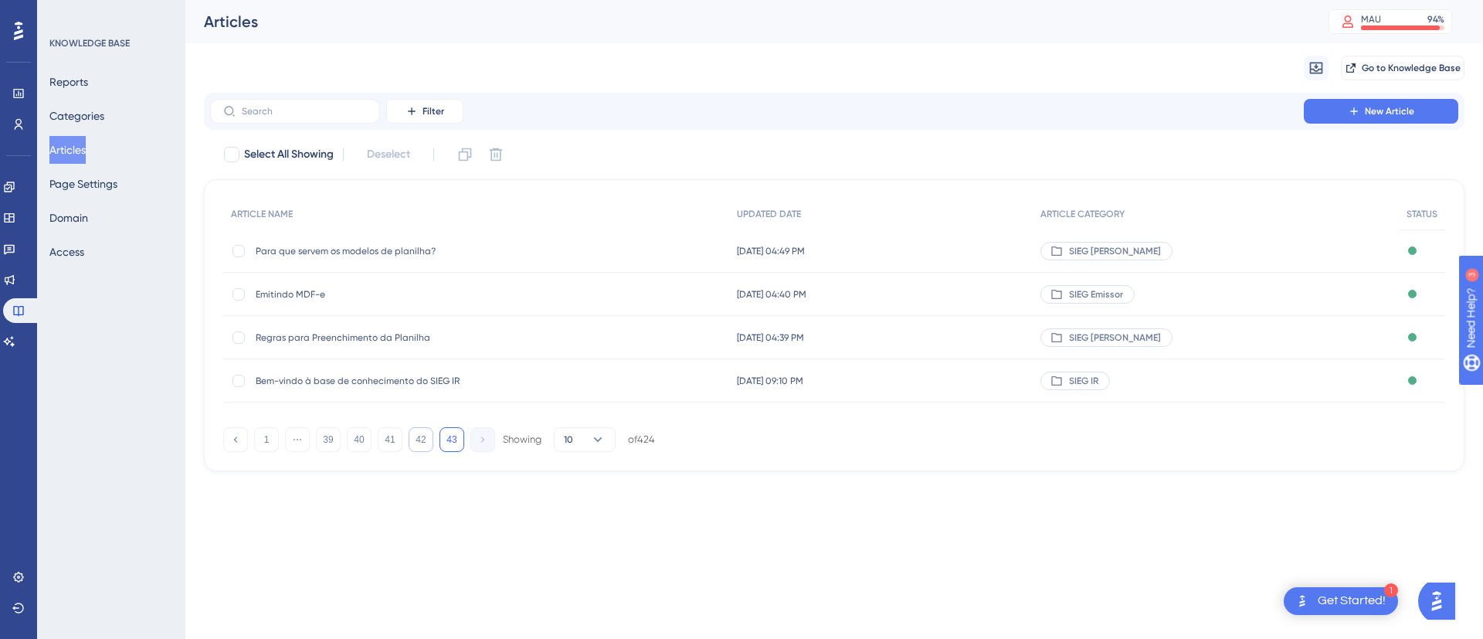
click at [415, 443] on button "42" at bounding box center [421, 439] width 25 height 25
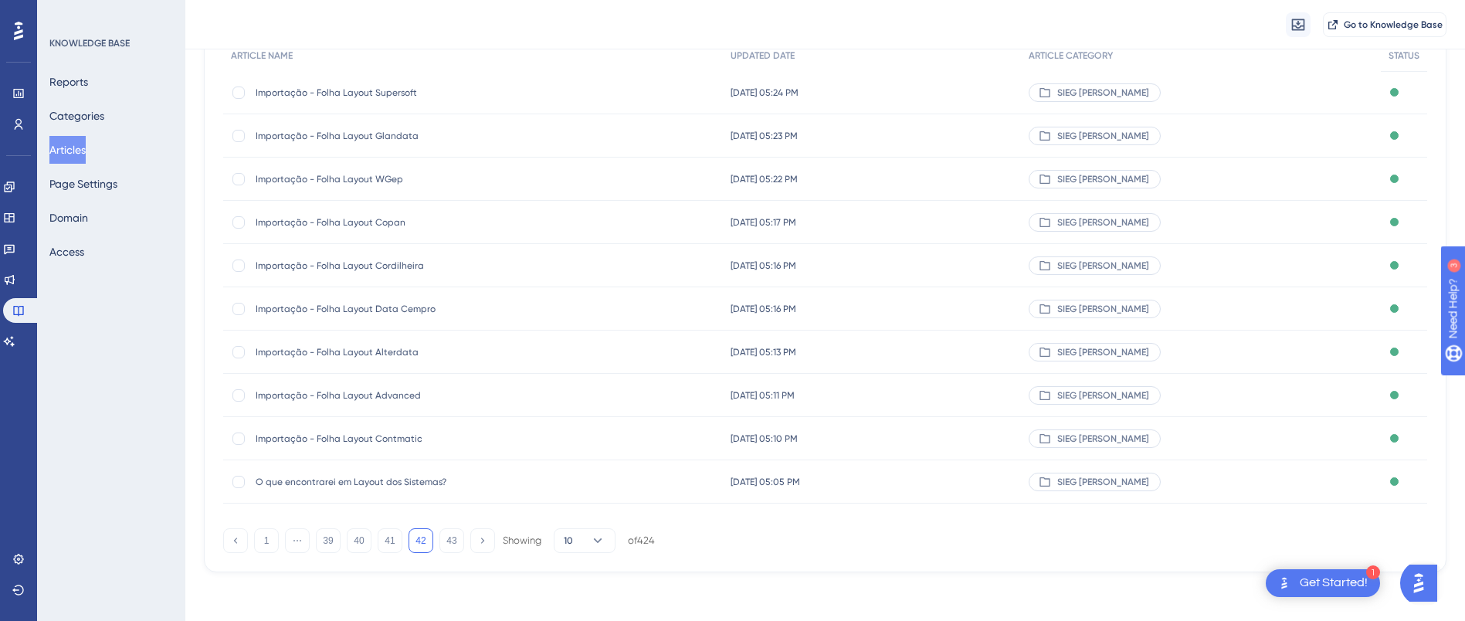
scroll to position [165, 0]
click at [392, 542] on button "41" at bounding box center [390, 539] width 25 height 25
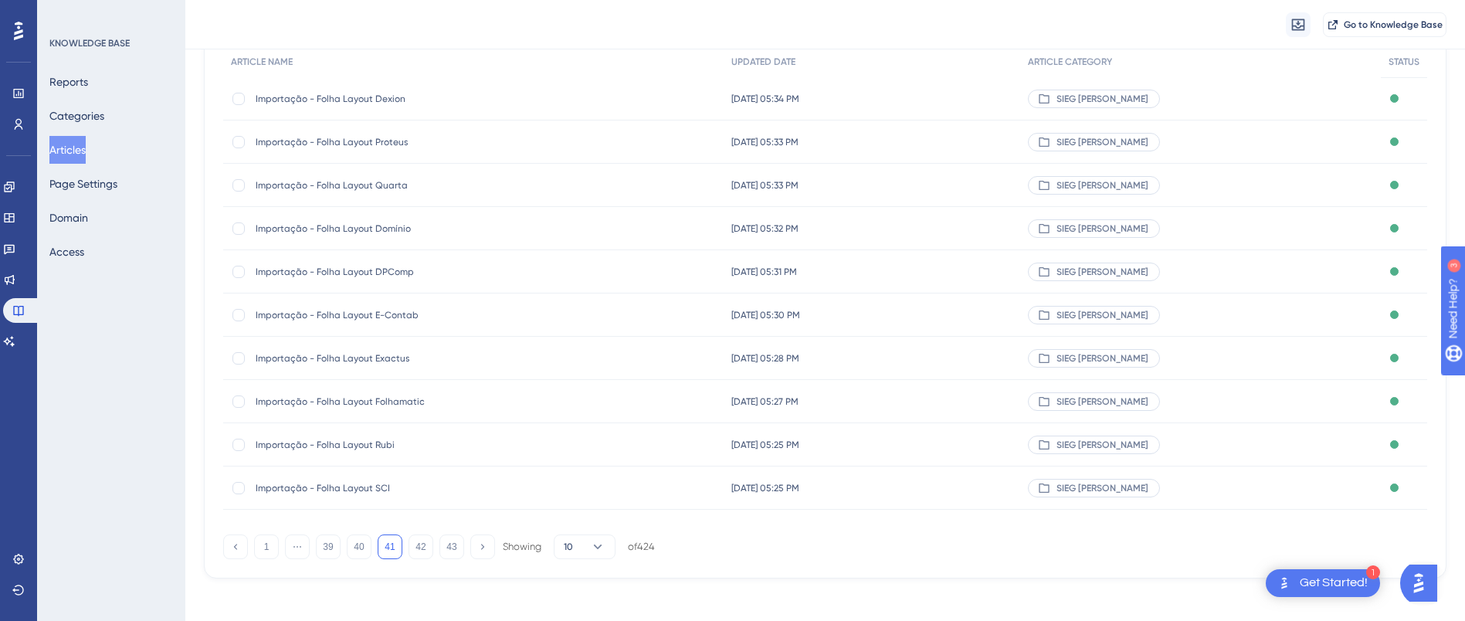
scroll to position [159, 0]
click at [361, 549] on button "40" at bounding box center [359, 546] width 25 height 25
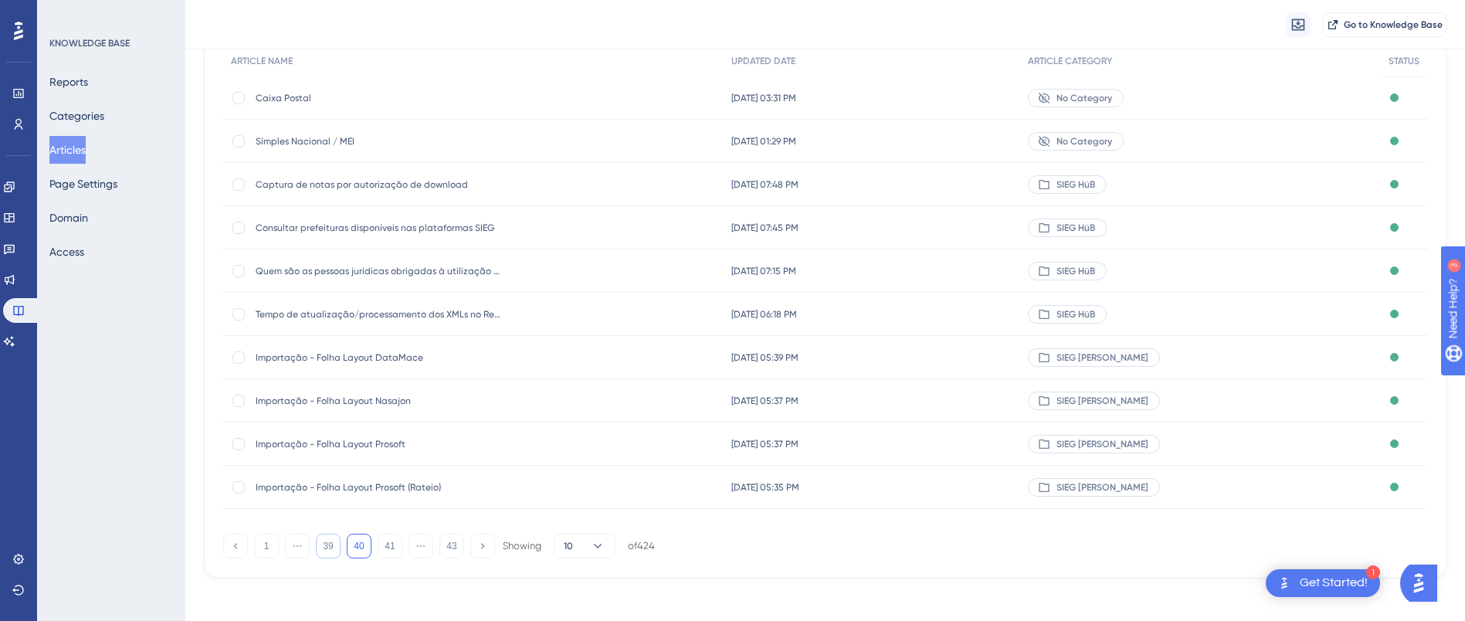
click at [329, 546] on button "39" at bounding box center [328, 546] width 25 height 25
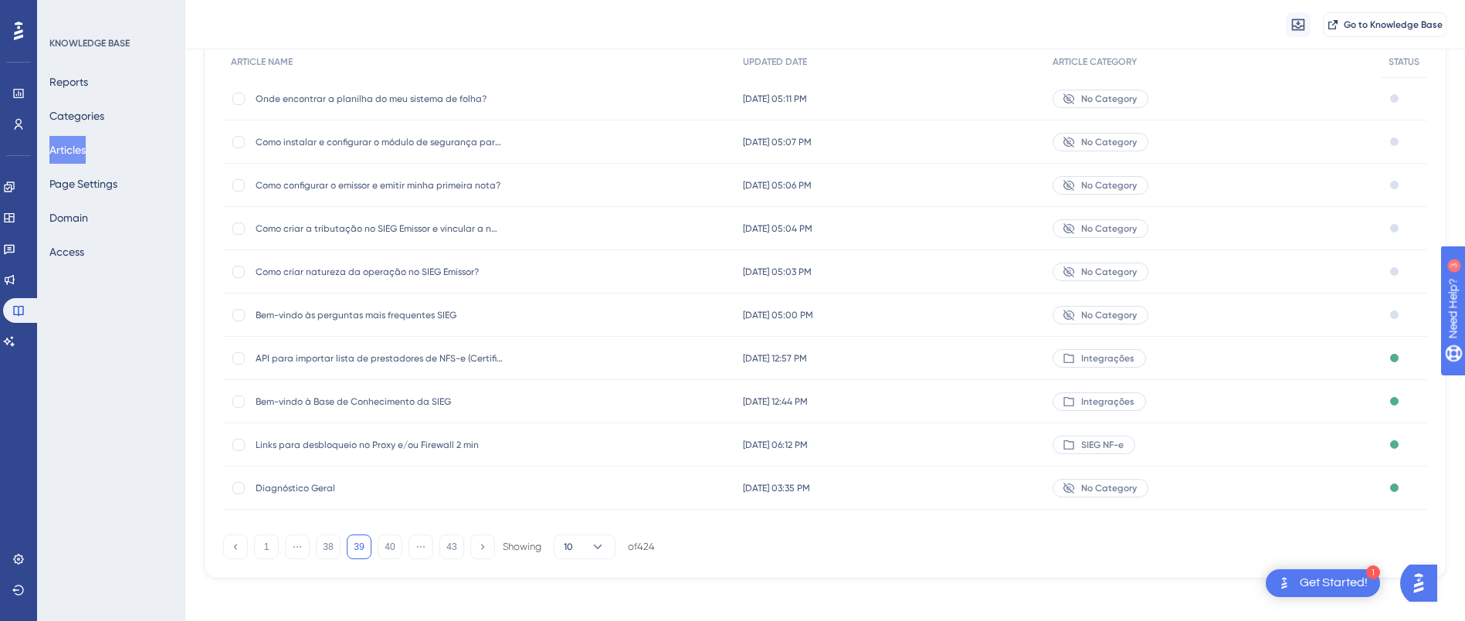
scroll to position [165, 0]
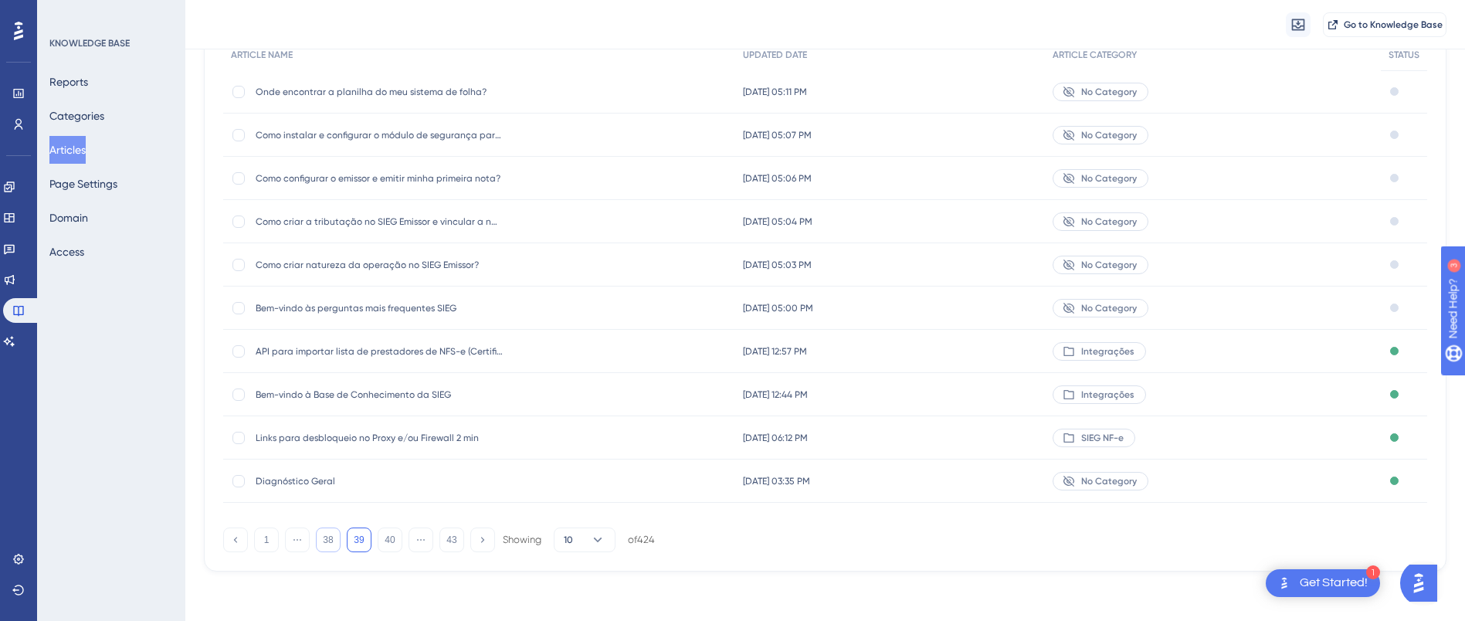
click at [325, 544] on button "38" at bounding box center [328, 539] width 25 height 25
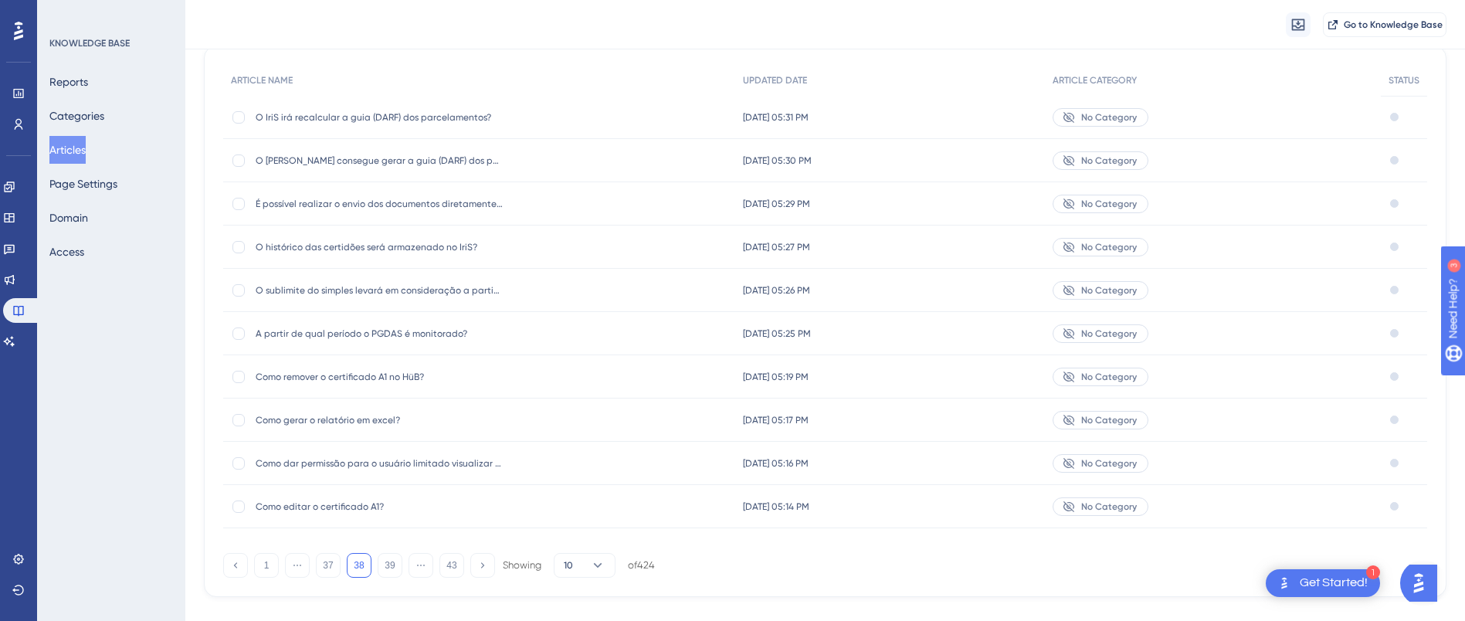
scroll to position [159, 0]
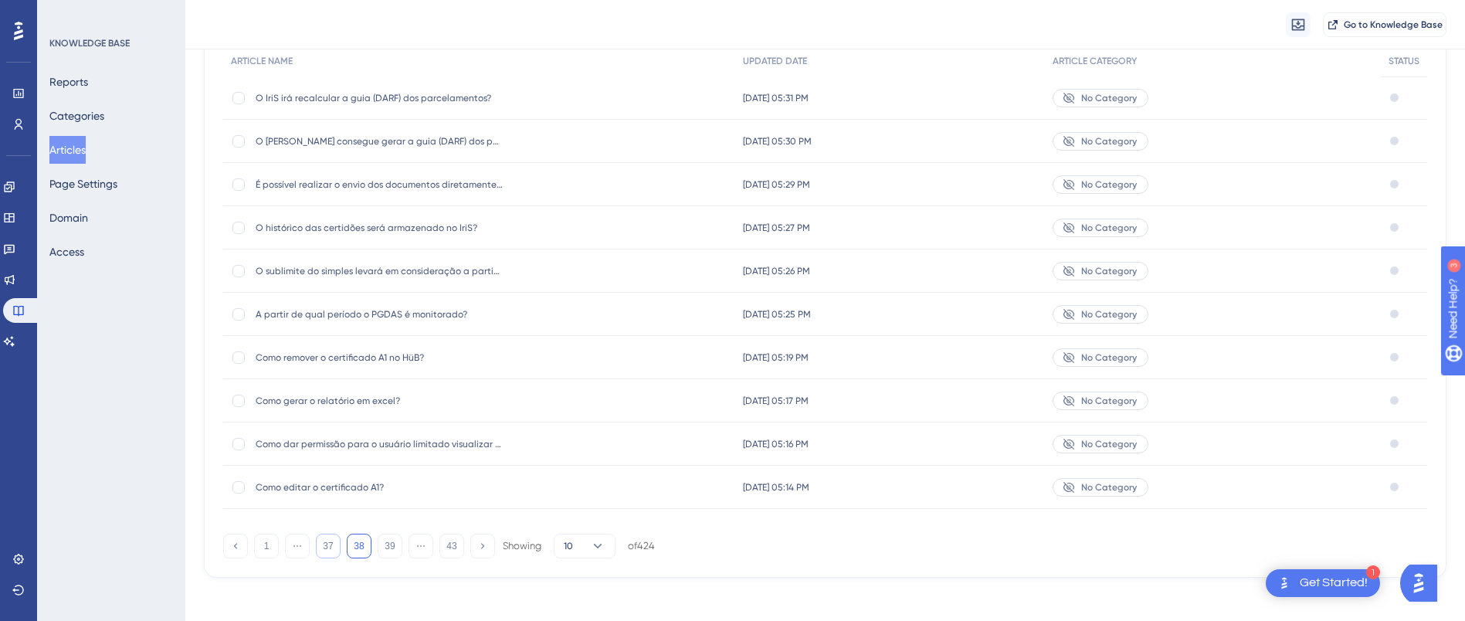
click at [334, 541] on button "37" at bounding box center [328, 546] width 25 height 25
click at [266, 545] on button "1" at bounding box center [266, 546] width 25 height 25
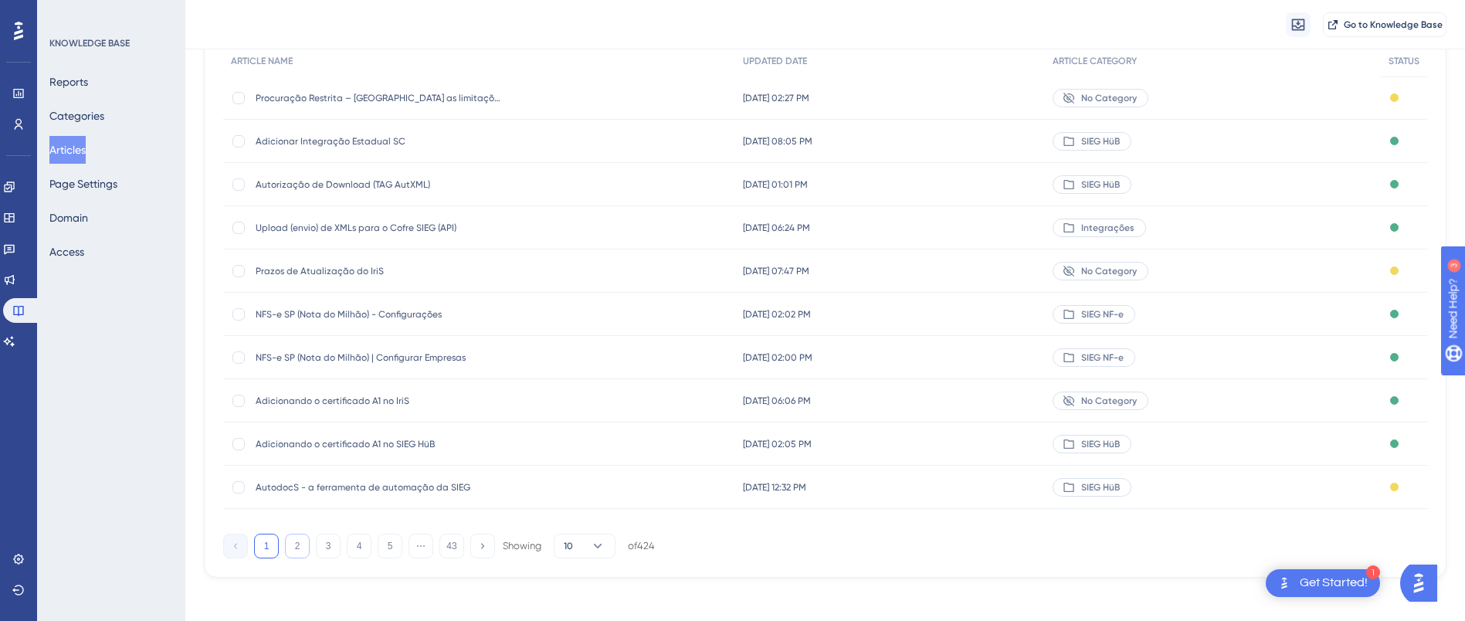
click at [289, 542] on button "2" at bounding box center [297, 546] width 25 height 25
click at [330, 543] on button "3" at bounding box center [328, 546] width 25 height 25
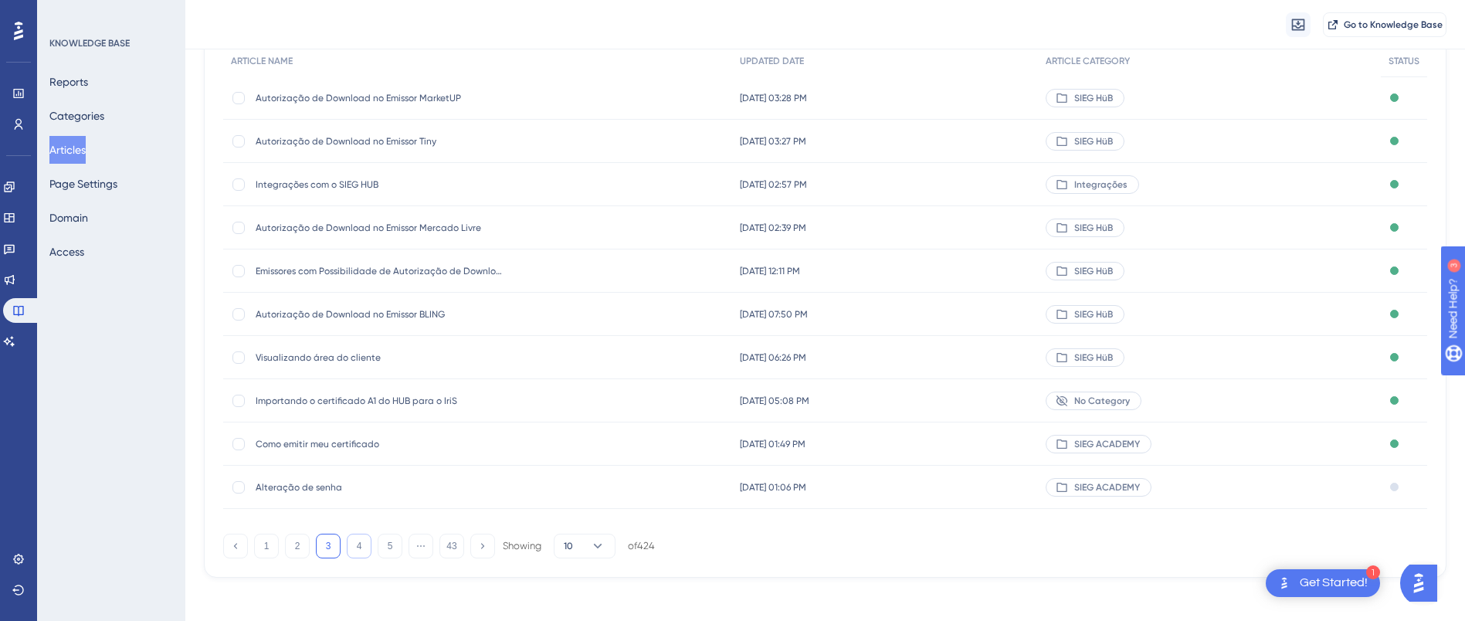
click at [361, 548] on button "4" at bounding box center [359, 546] width 25 height 25
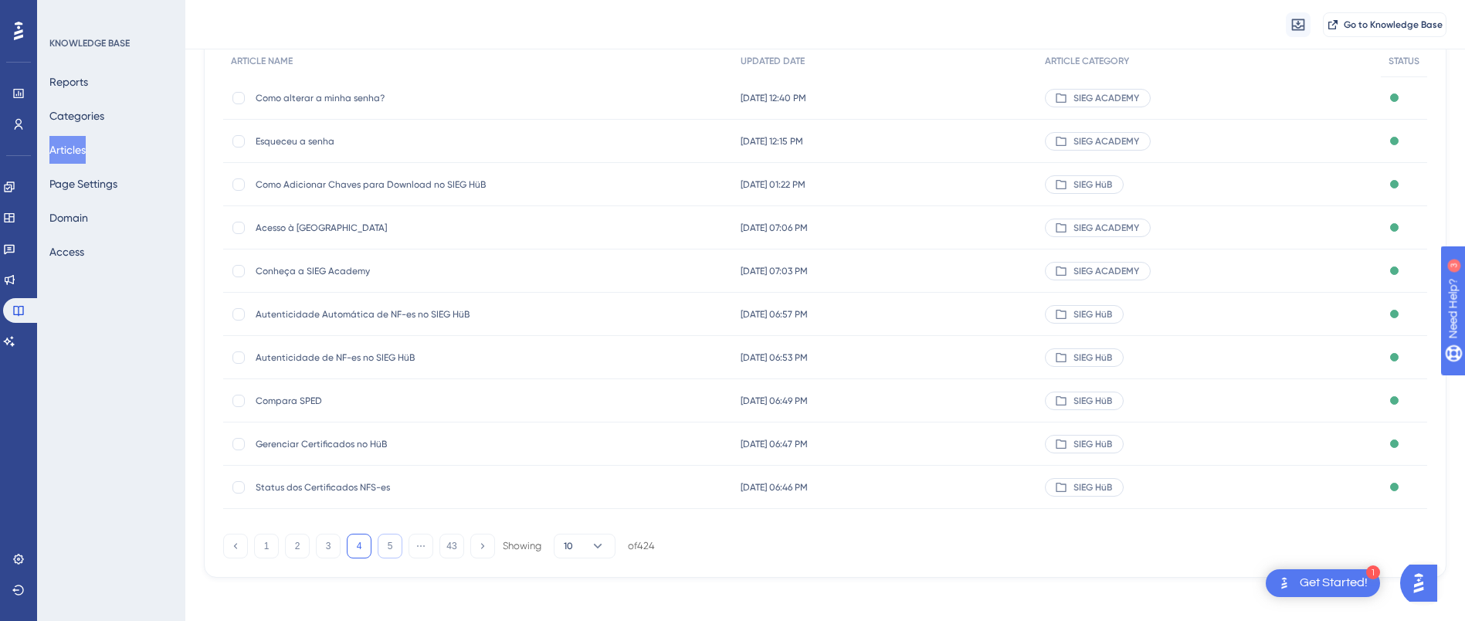
click at [389, 551] on button "5" at bounding box center [390, 546] width 25 height 25
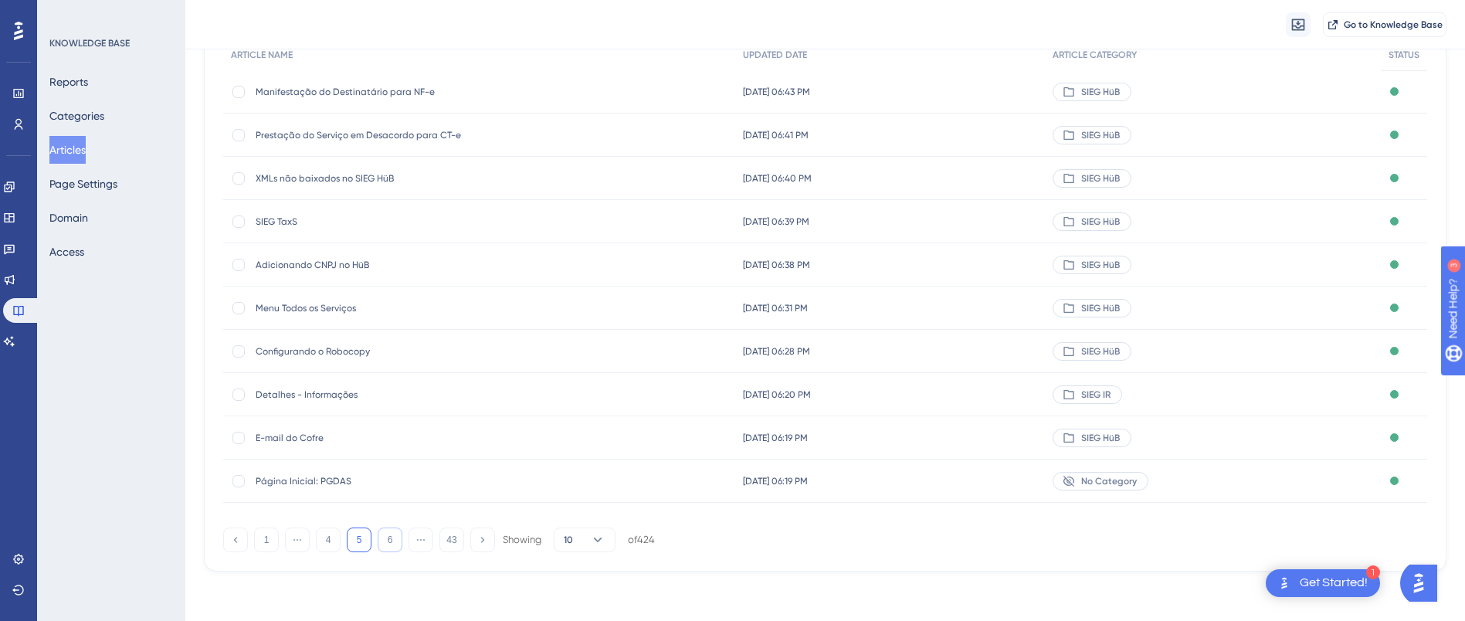
click at [388, 540] on button "6" at bounding box center [390, 539] width 25 height 25
click at [392, 544] on button "7" at bounding box center [390, 539] width 25 height 25
click at [392, 540] on button "8" at bounding box center [390, 539] width 25 height 25
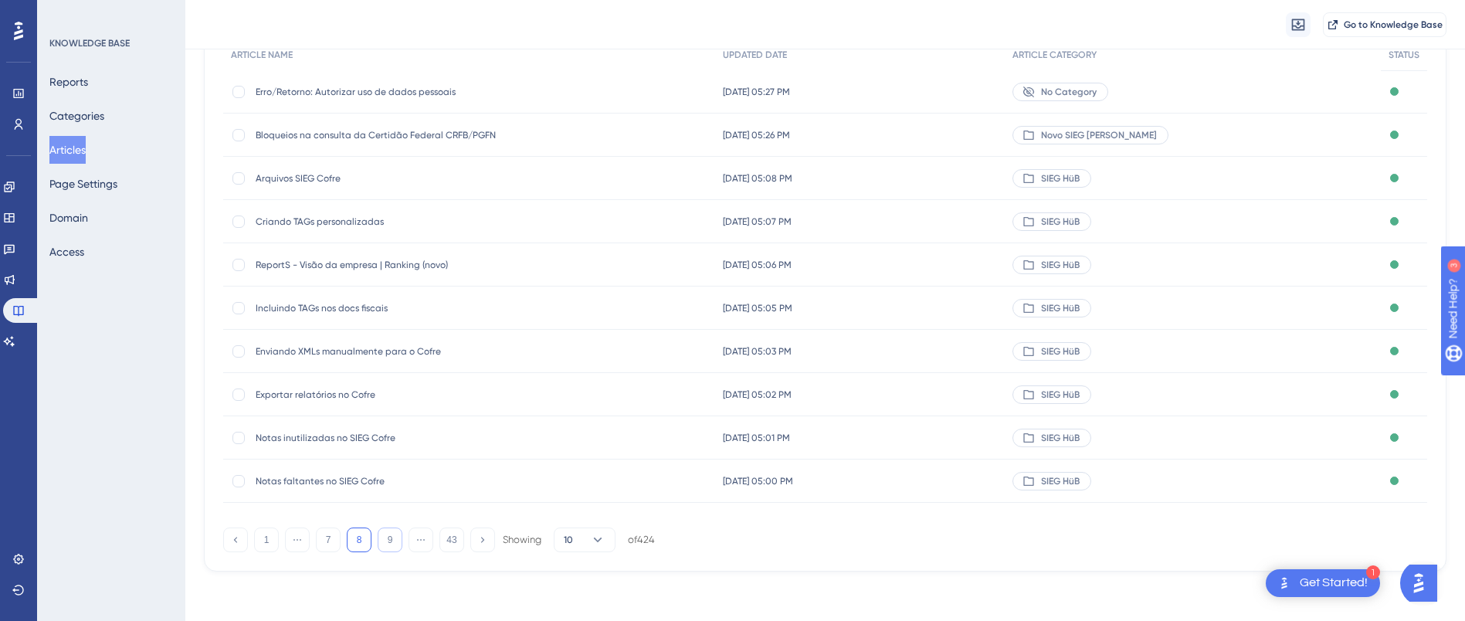
click at [387, 540] on button "9" at bounding box center [390, 539] width 25 height 25
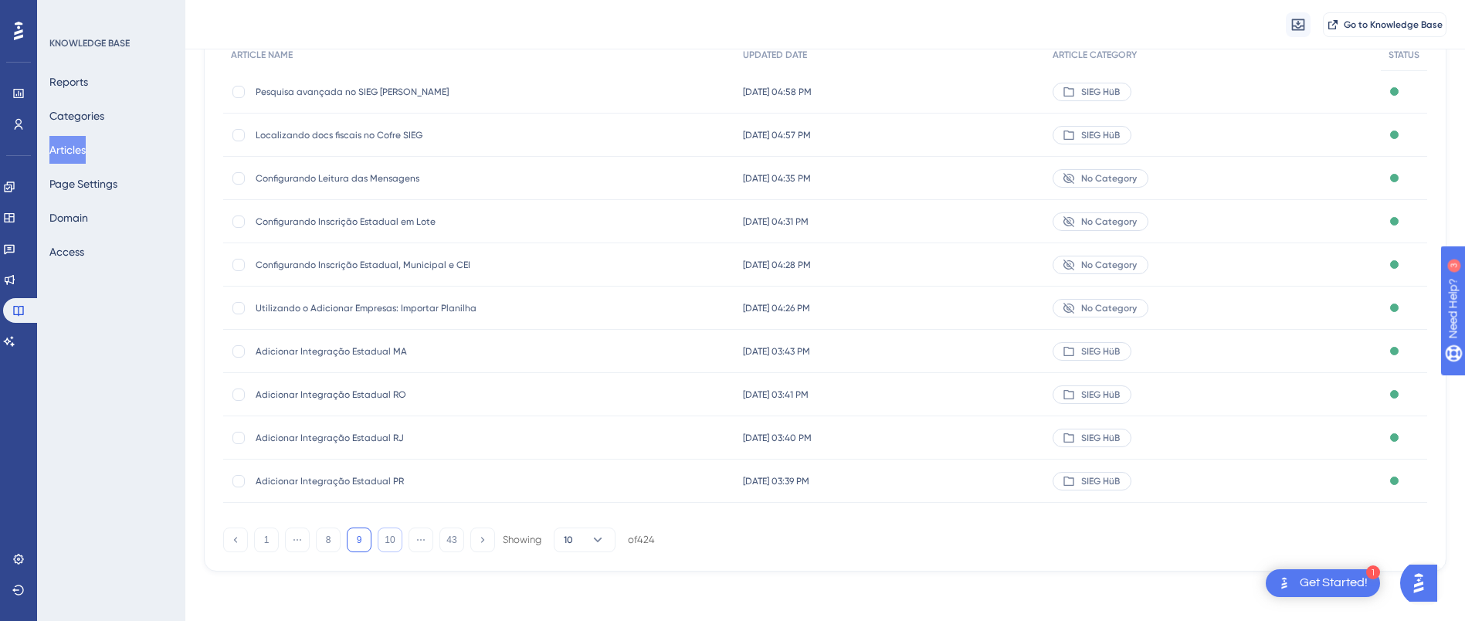
click at [392, 532] on button "10" at bounding box center [390, 539] width 25 height 25
click at [381, 537] on button "11" at bounding box center [390, 539] width 25 height 25
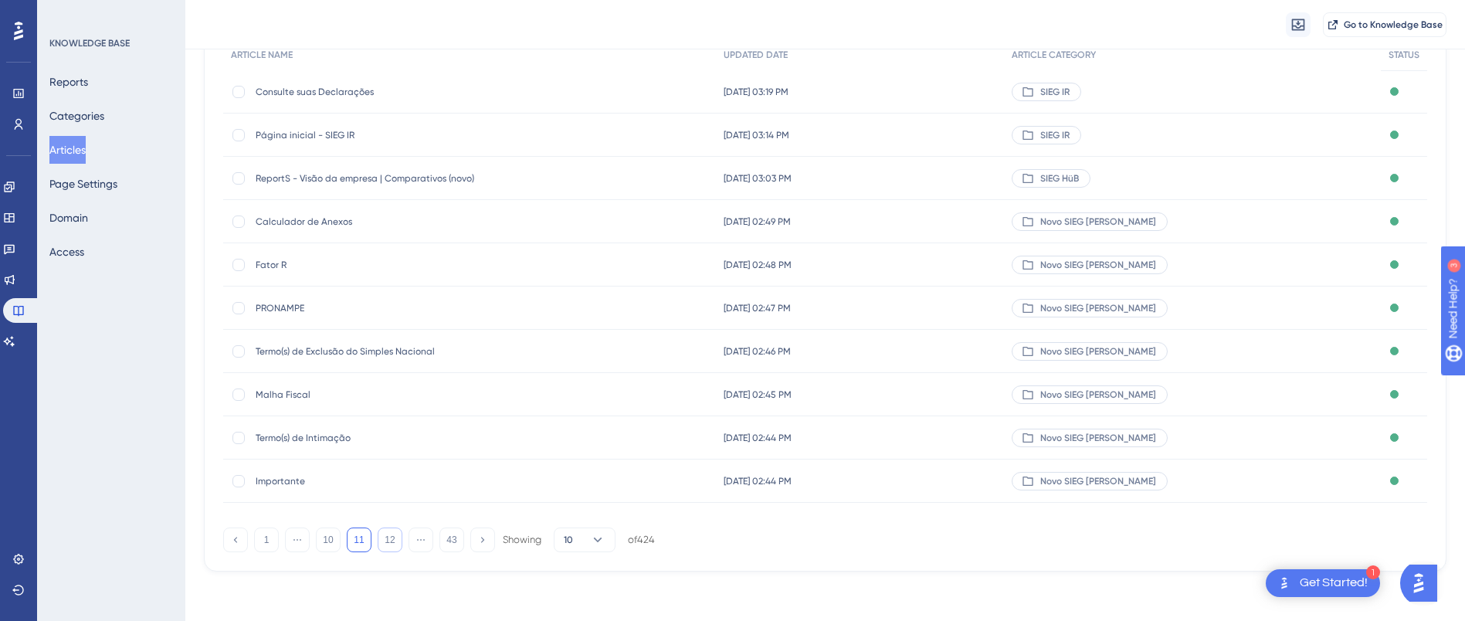
click at [394, 537] on button "12" at bounding box center [390, 539] width 25 height 25
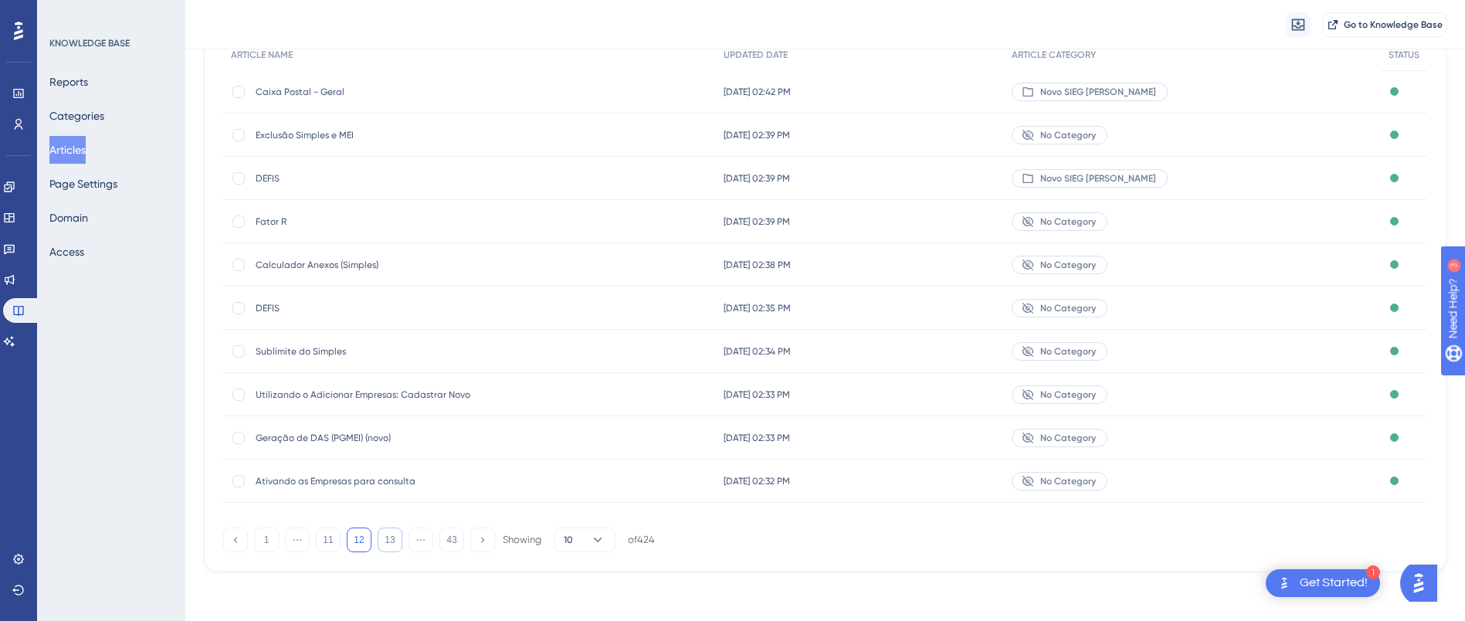
click at [390, 548] on button "13" at bounding box center [390, 539] width 25 height 25
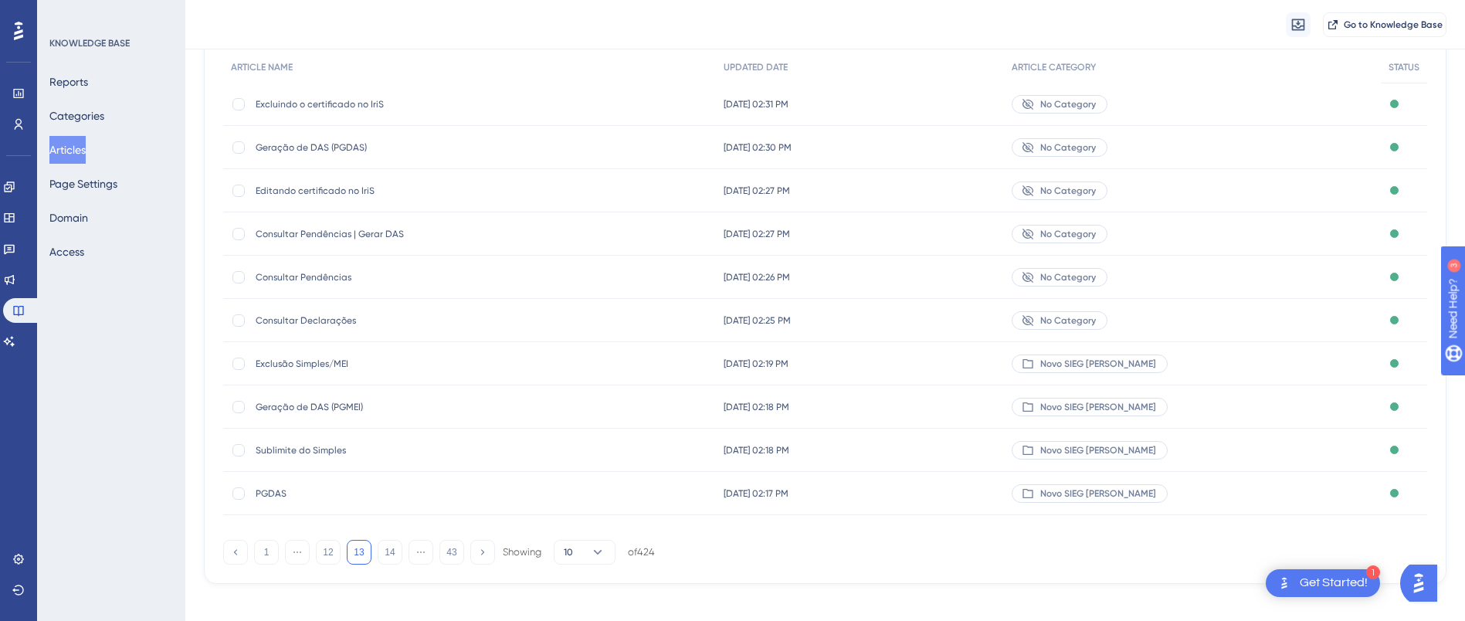
scroll to position [159, 0]
click at [395, 541] on button "14" at bounding box center [390, 546] width 25 height 25
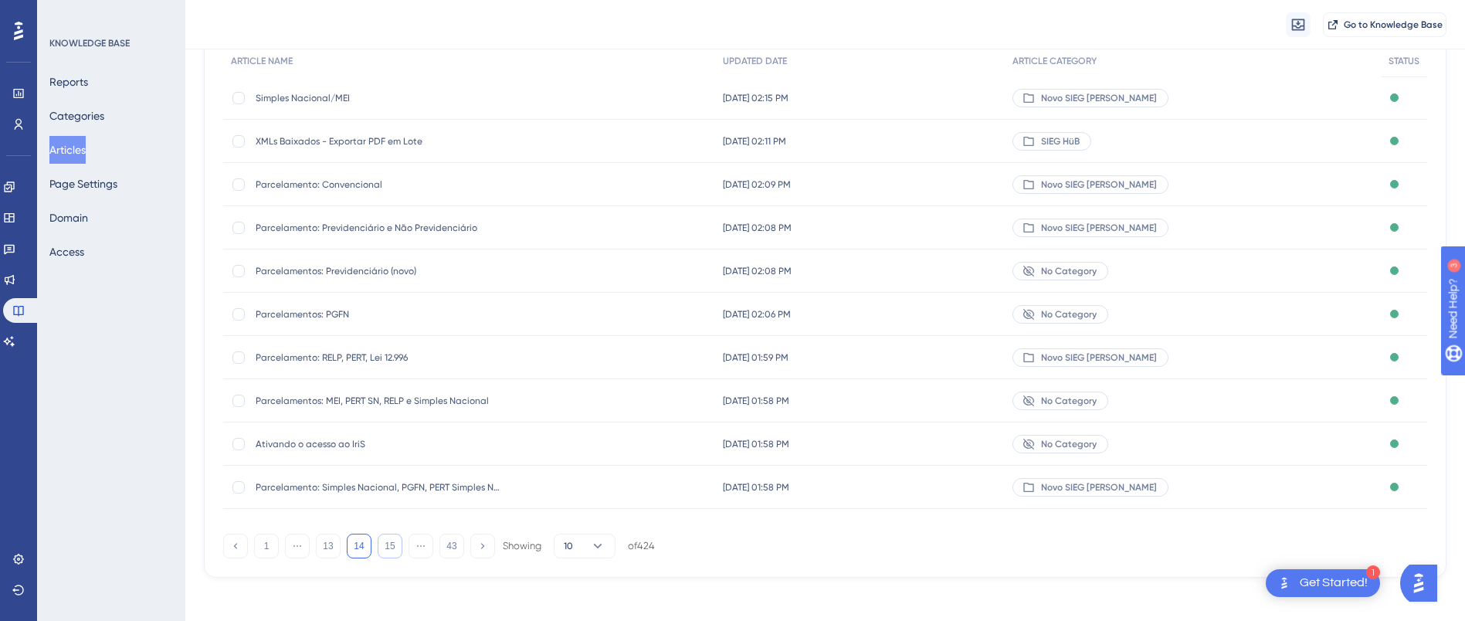
click at [395, 539] on button "15" at bounding box center [390, 546] width 25 height 25
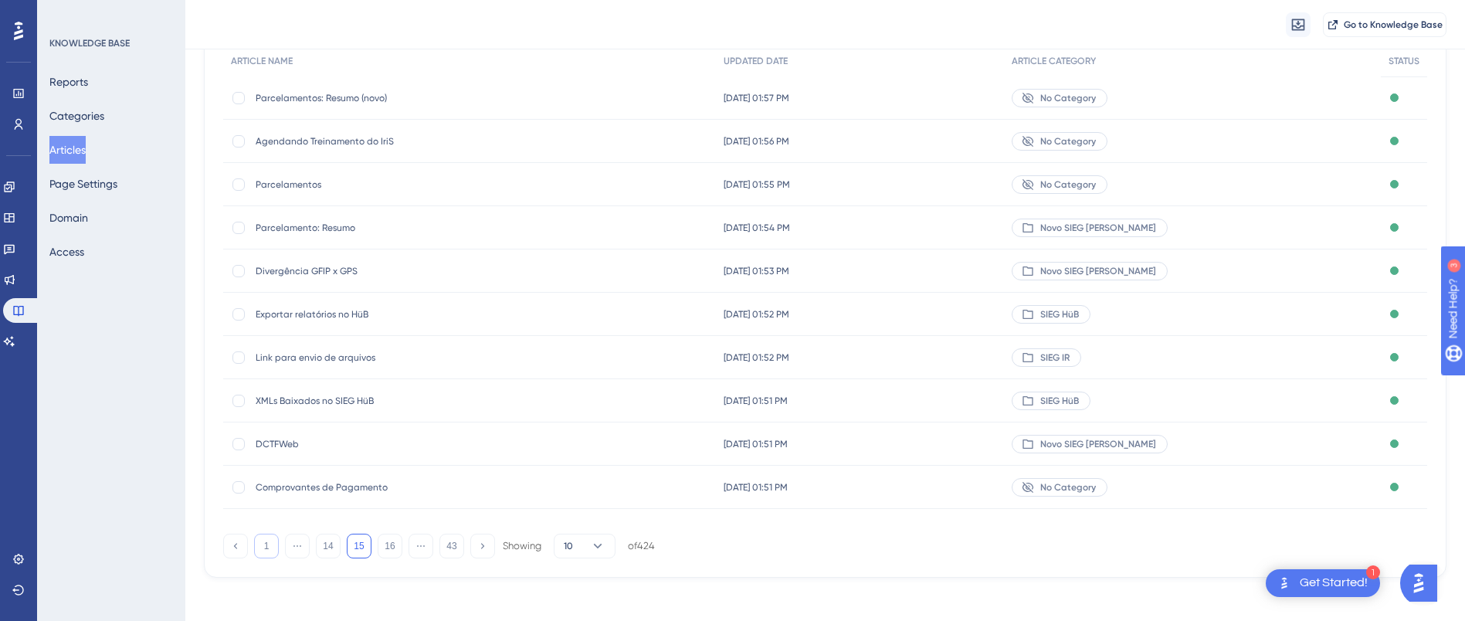
click at [266, 544] on button "1" at bounding box center [266, 546] width 25 height 25
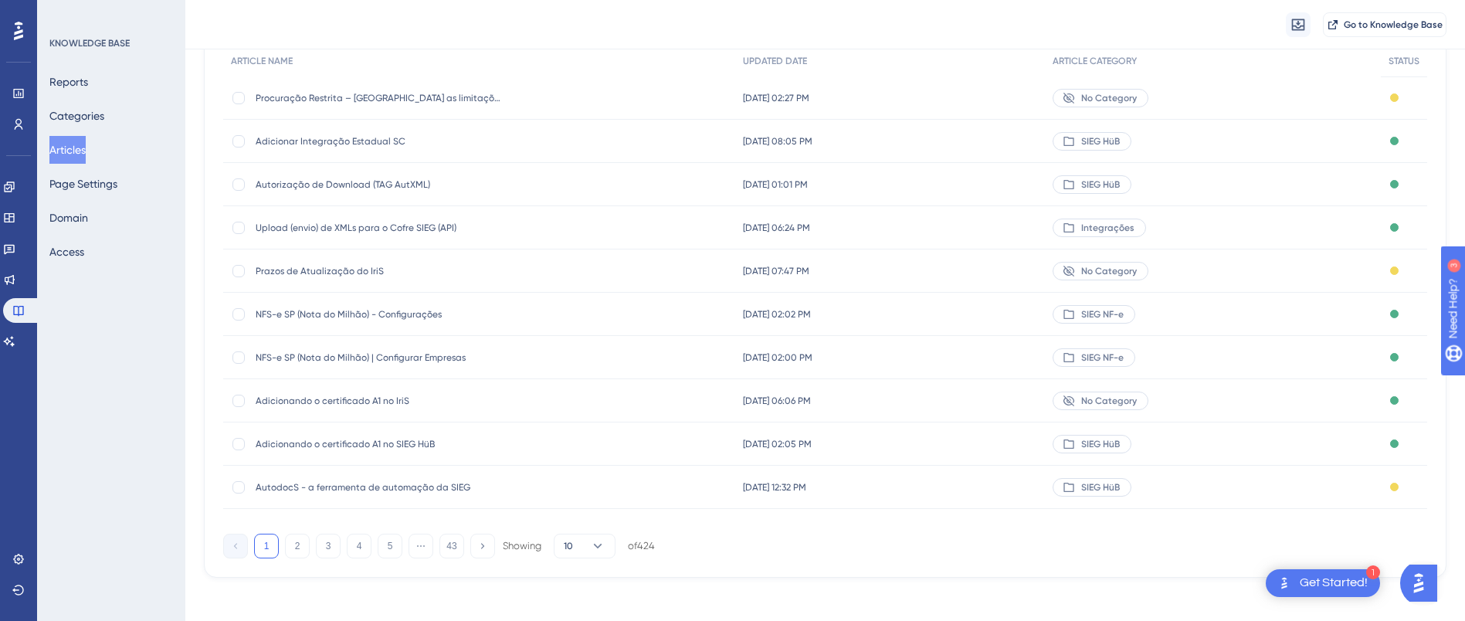
click at [417, 97] on span "Procuração Restrita – [GEOGRAPHIC_DATA] as limitações" at bounding box center [379, 98] width 247 height 12
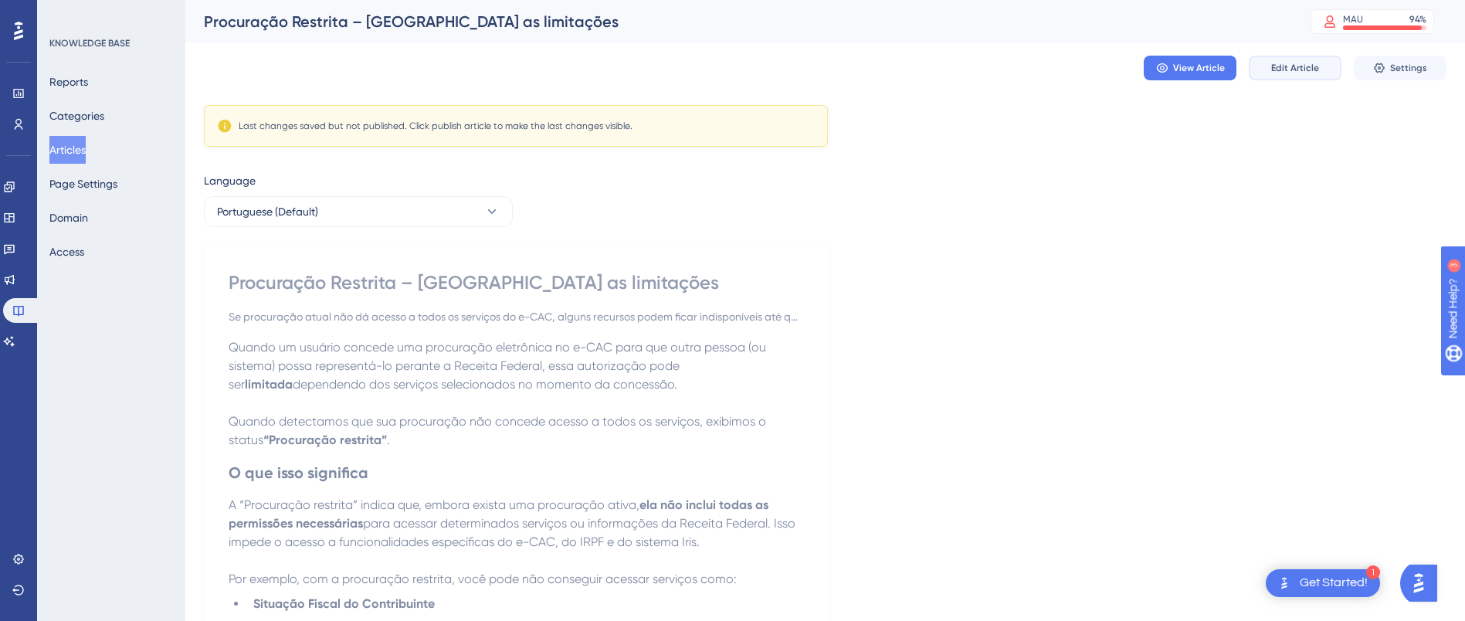
click at [1287, 66] on span "Edit Article" at bounding box center [1295, 68] width 48 height 12
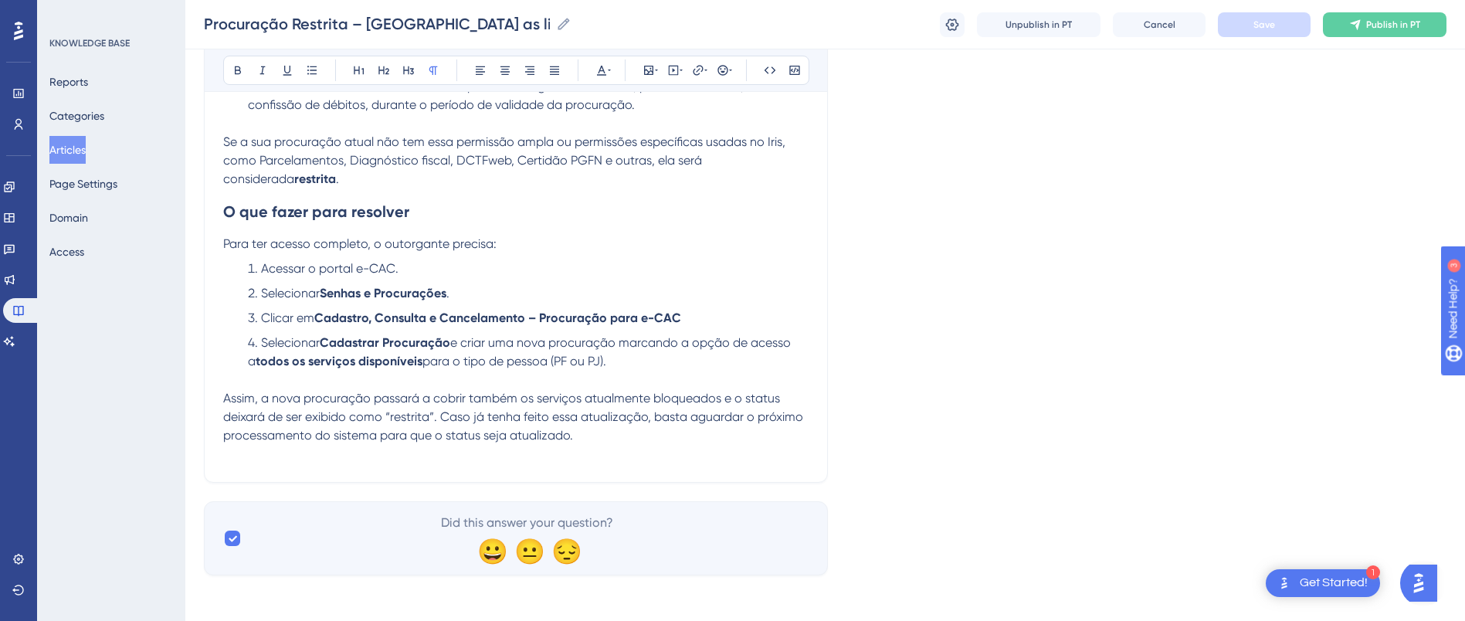
scroll to position [761, 0]
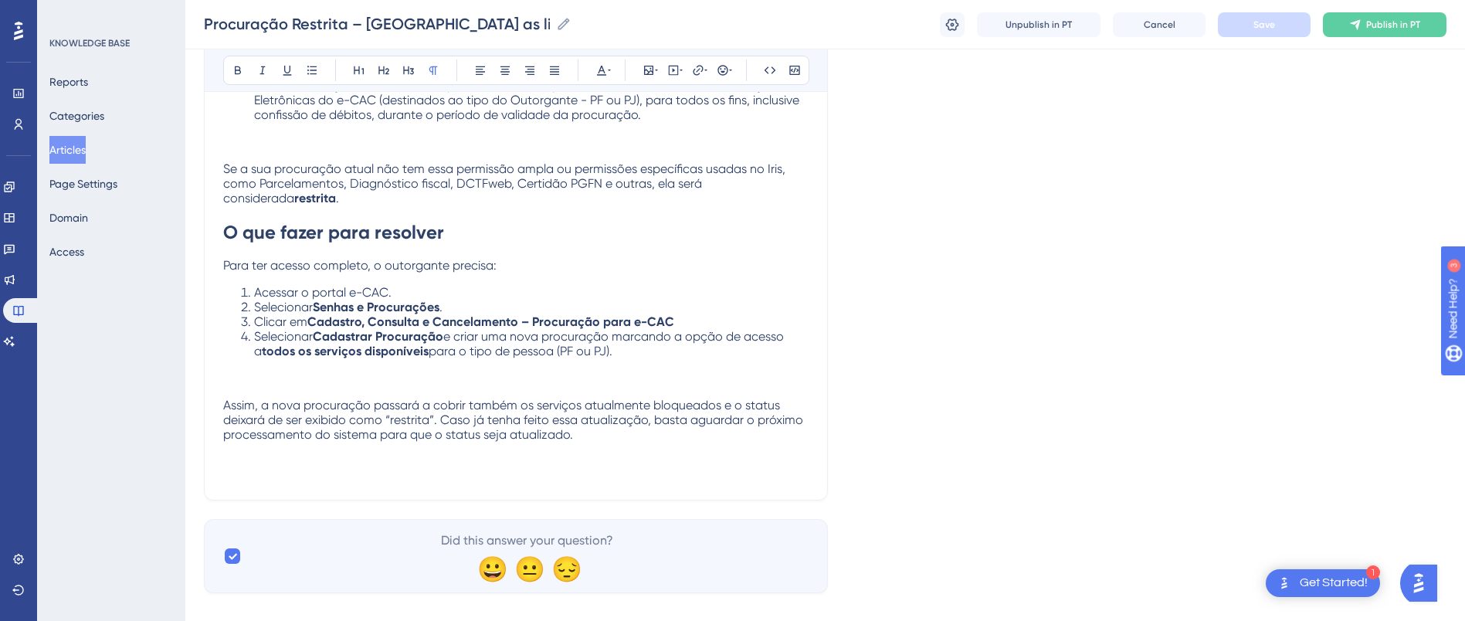
scroll to position [159, 0]
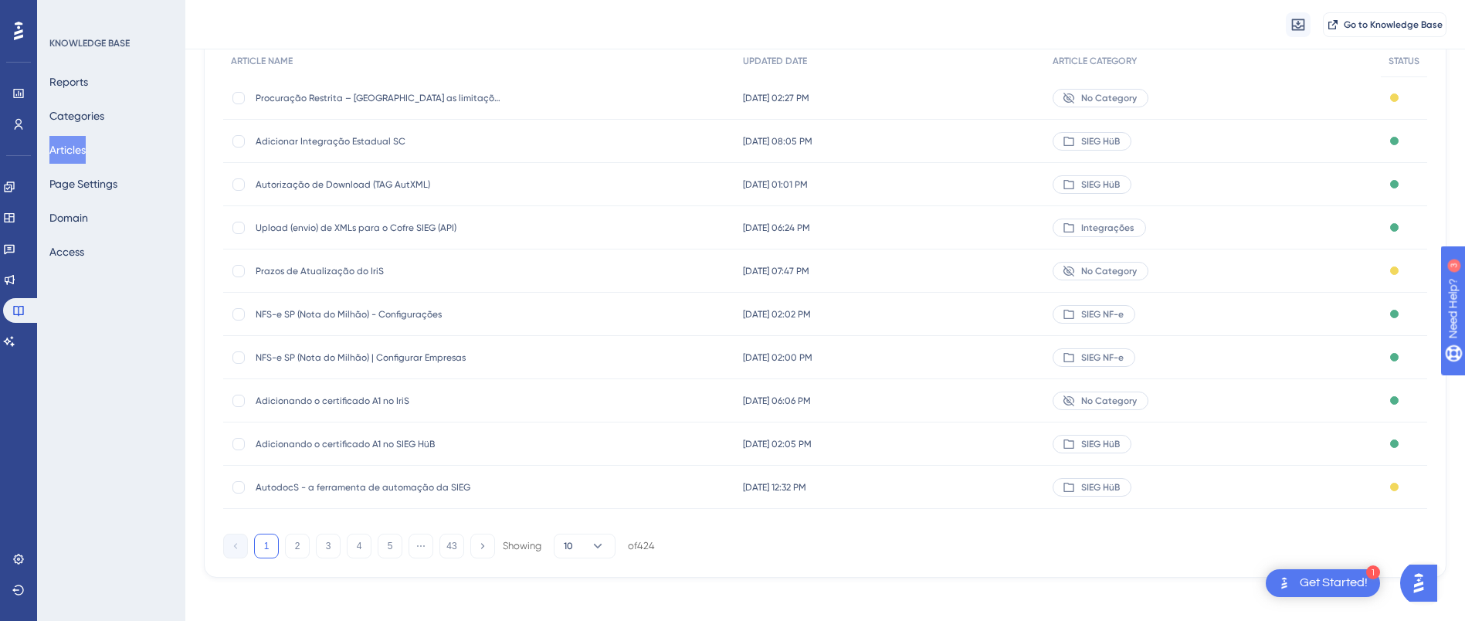
click at [411, 265] on span "Prazos de Atualização do IriS" at bounding box center [379, 271] width 247 height 12
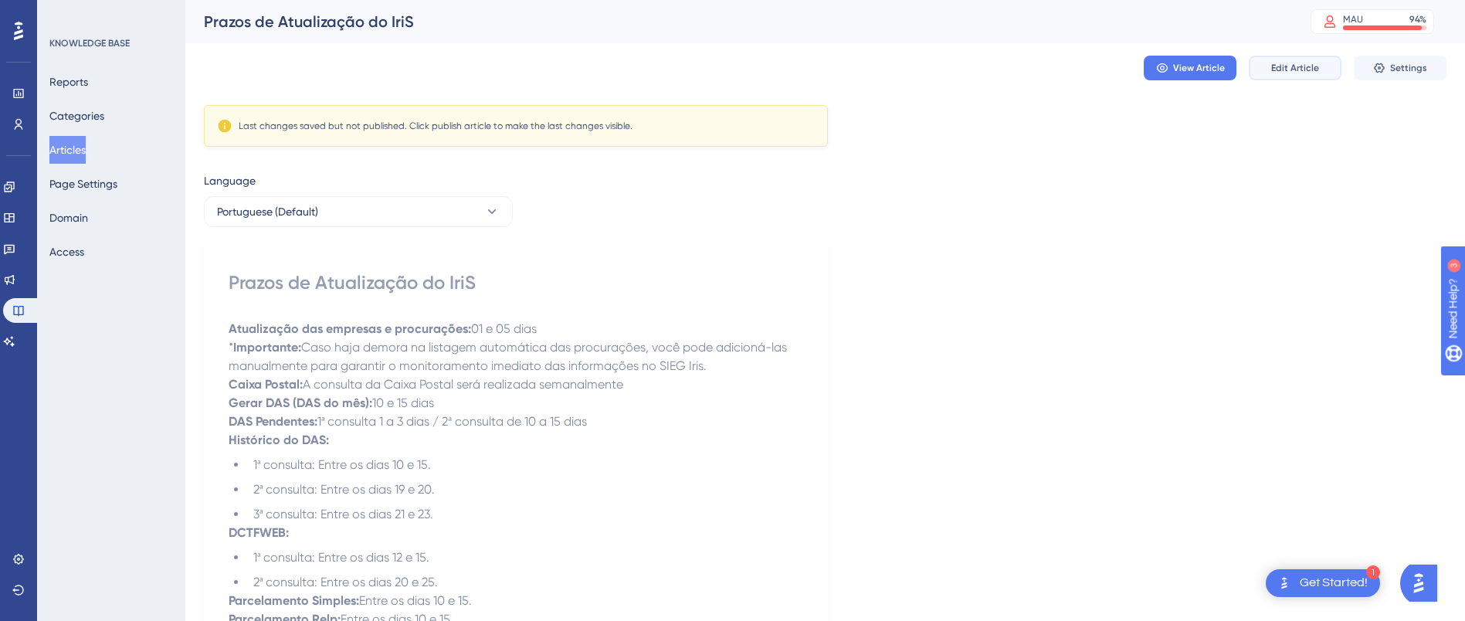
click at [1293, 68] on span "Edit Article" at bounding box center [1295, 68] width 48 height 12
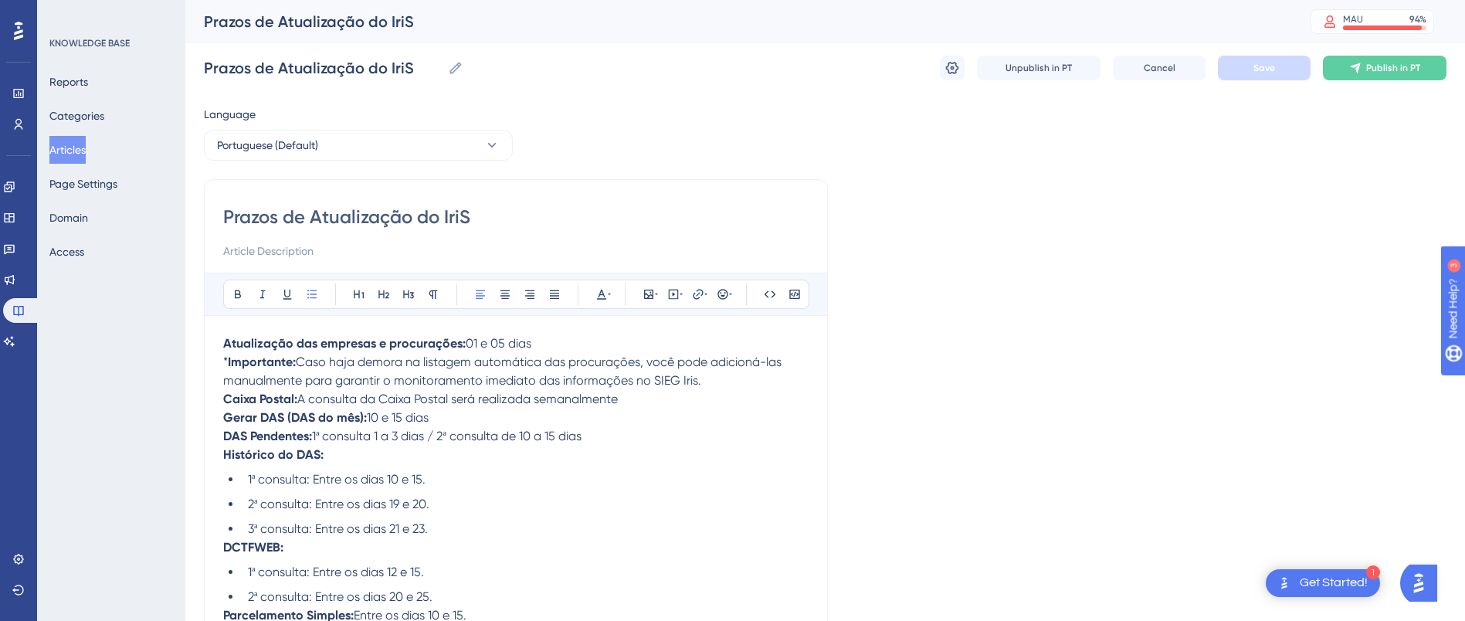
scroll to position [991, 0]
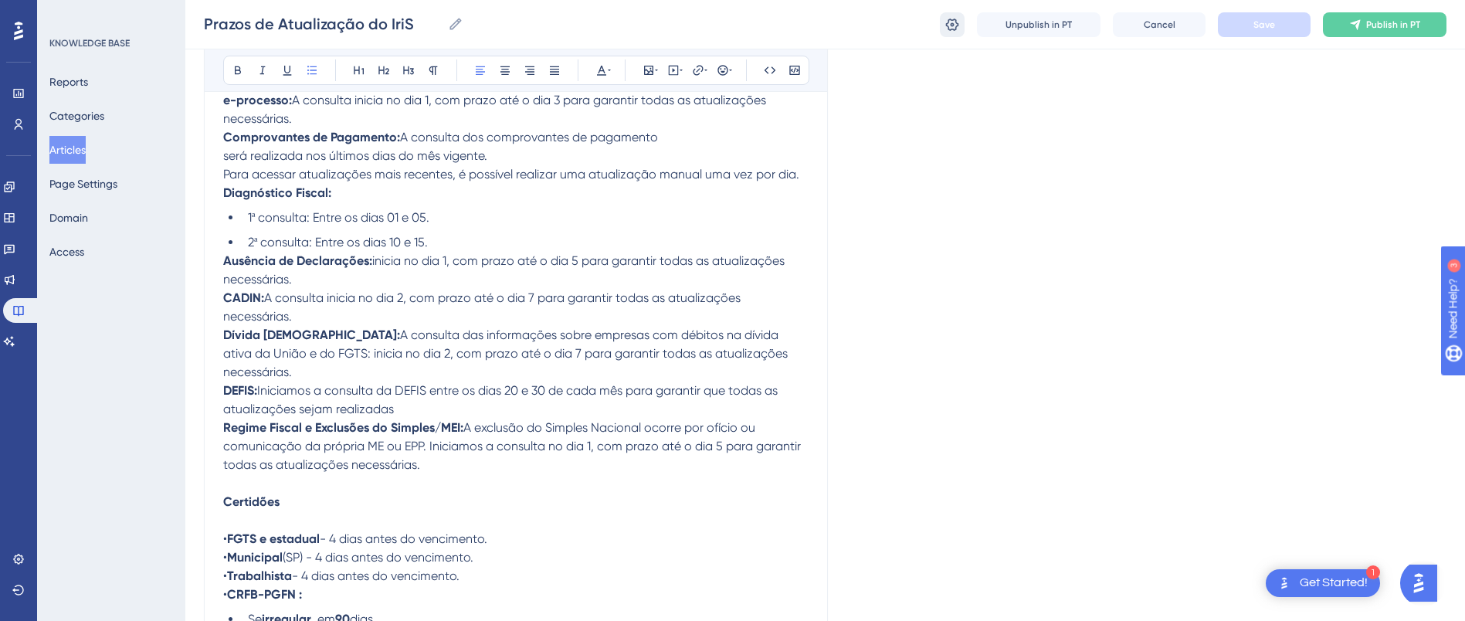
click at [951, 24] on icon at bounding box center [951, 24] width 15 height 15
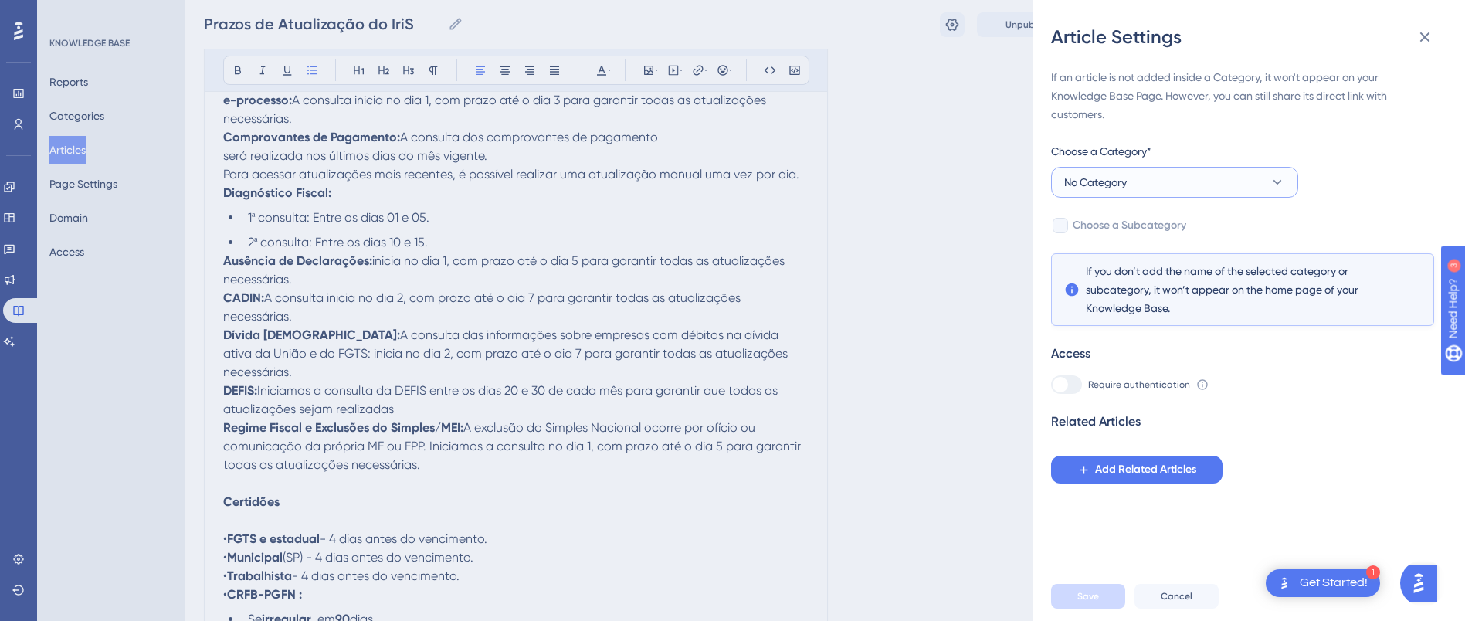
click at [1145, 175] on button "No Category" at bounding box center [1174, 182] width 247 height 31
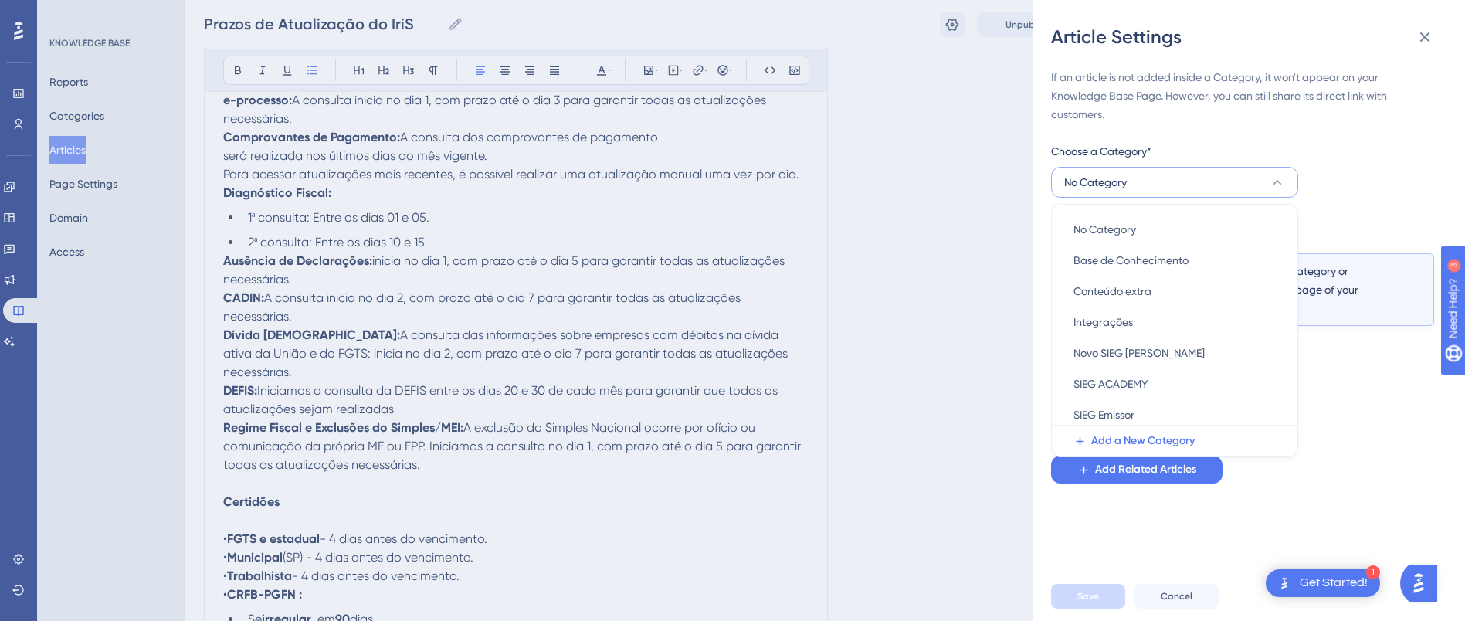
click at [939, 139] on div "Article Settings If an article is not added inside a Category, it won't appear …" at bounding box center [732, 310] width 1465 height 621
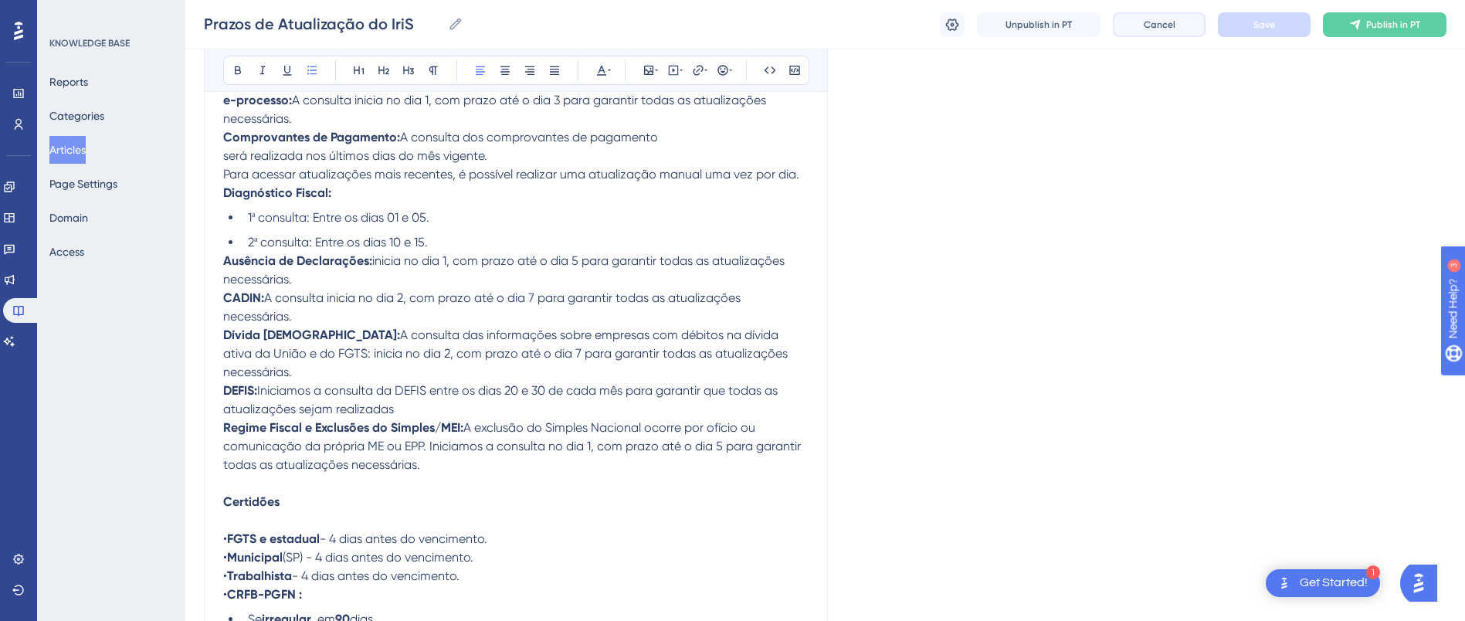
click at [1158, 26] on span "Cancel" at bounding box center [1160, 25] width 32 height 12
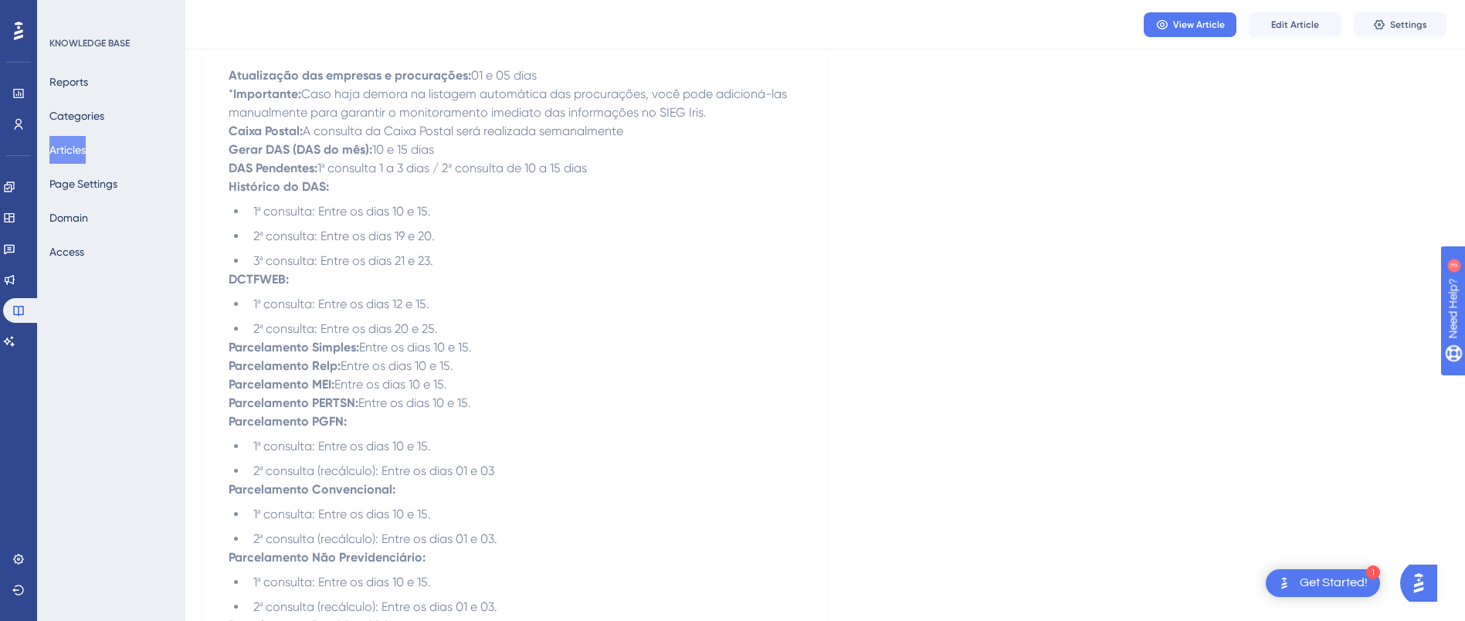
scroll to position [246, 0]
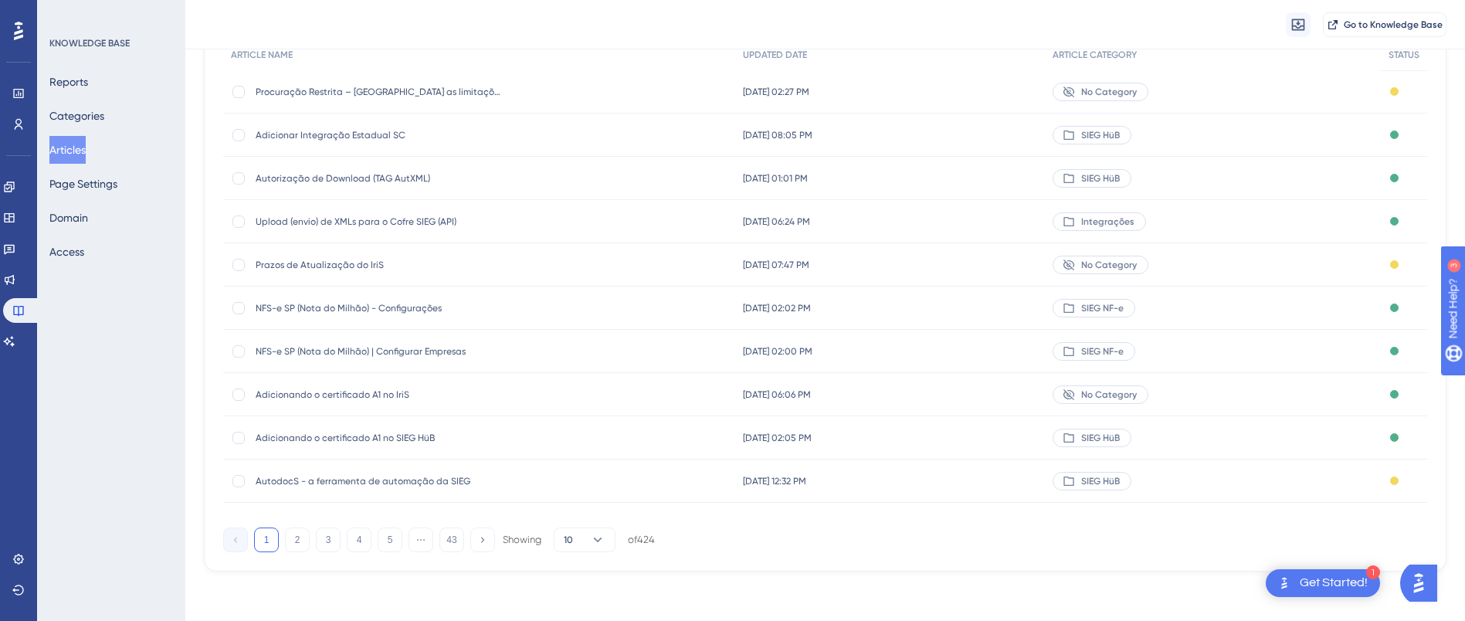
scroll to position [159, 0]
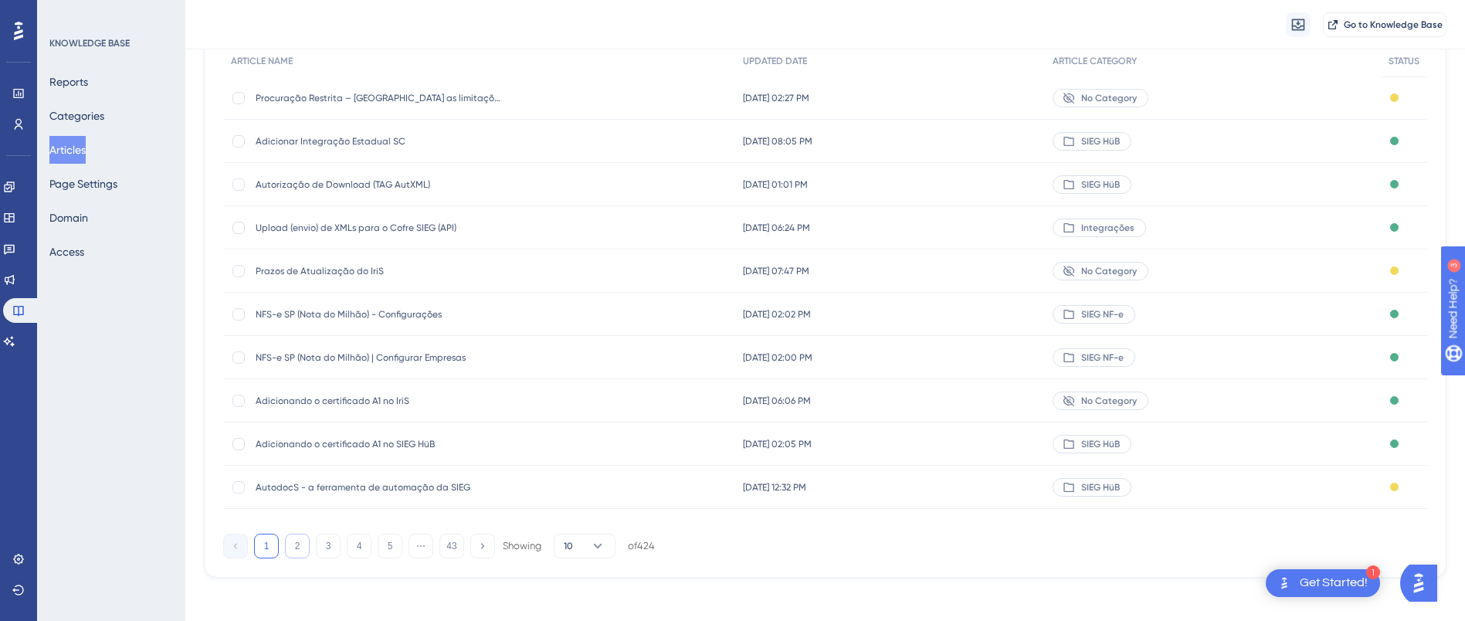
click at [297, 548] on button "2" at bounding box center [297, 546] width 25 height 25
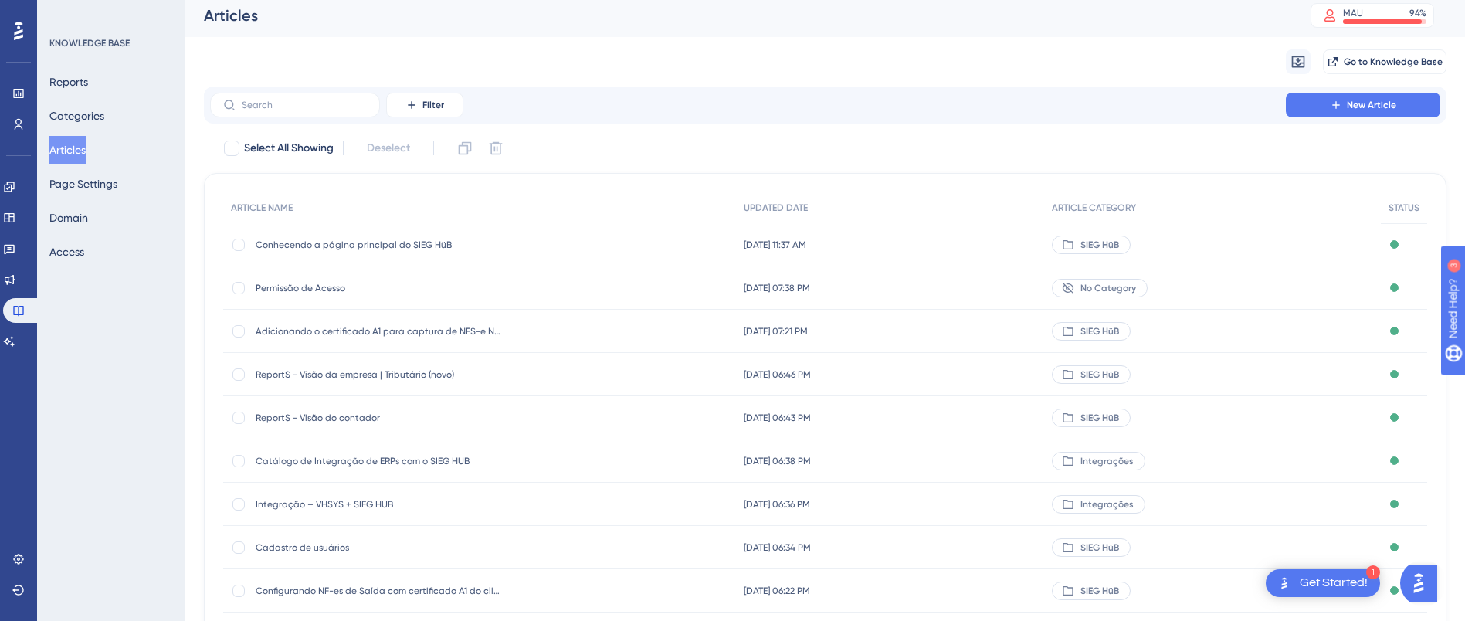
scroll to position [0, 0]
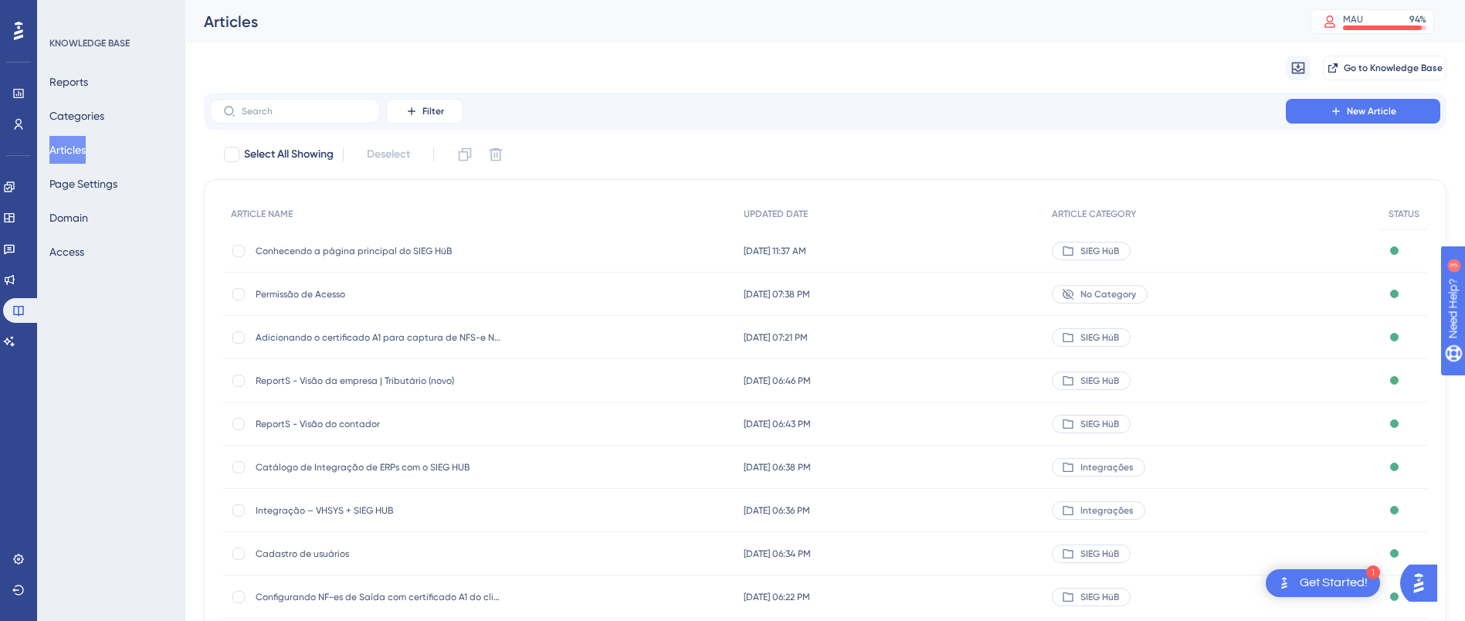
click at [359, 300] on div "Permissão de Acesso Permissão de Acesso" at bounding box center [379, 294] width 247 height 43
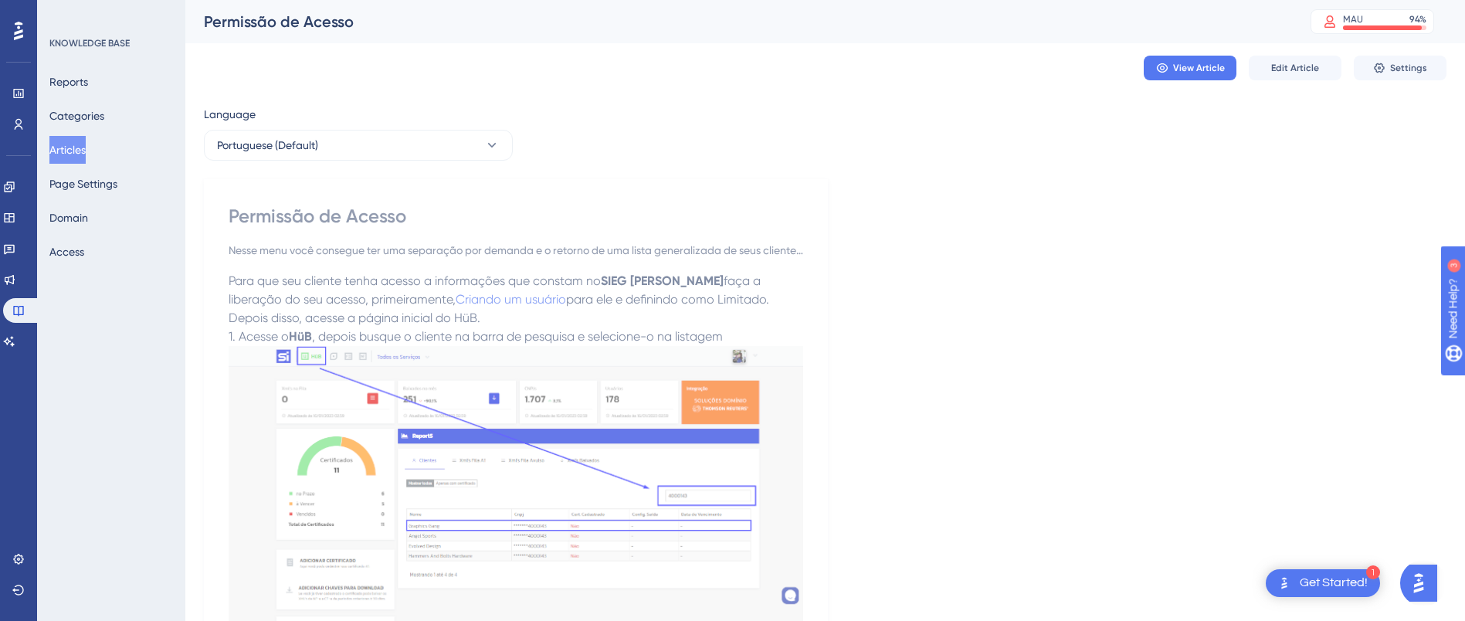
click at [77, 158] on button "Articles" at bounding box center [67, 150] width 36 height 28
